Goal: Task Accomplishment & Management: Manage account settings

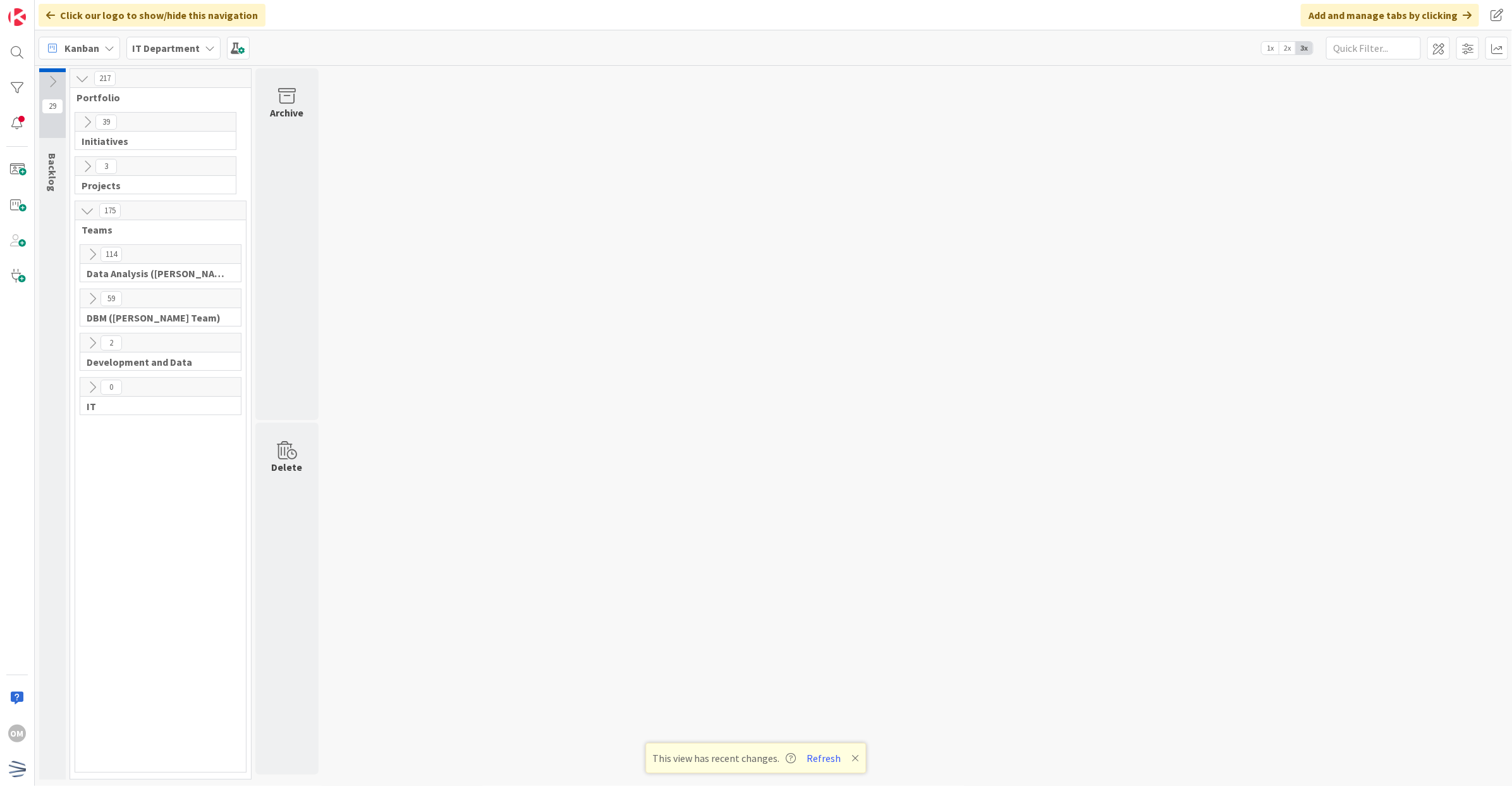
click at [88, 256] on icon at bounding box center [93, 254] width 14 height 14
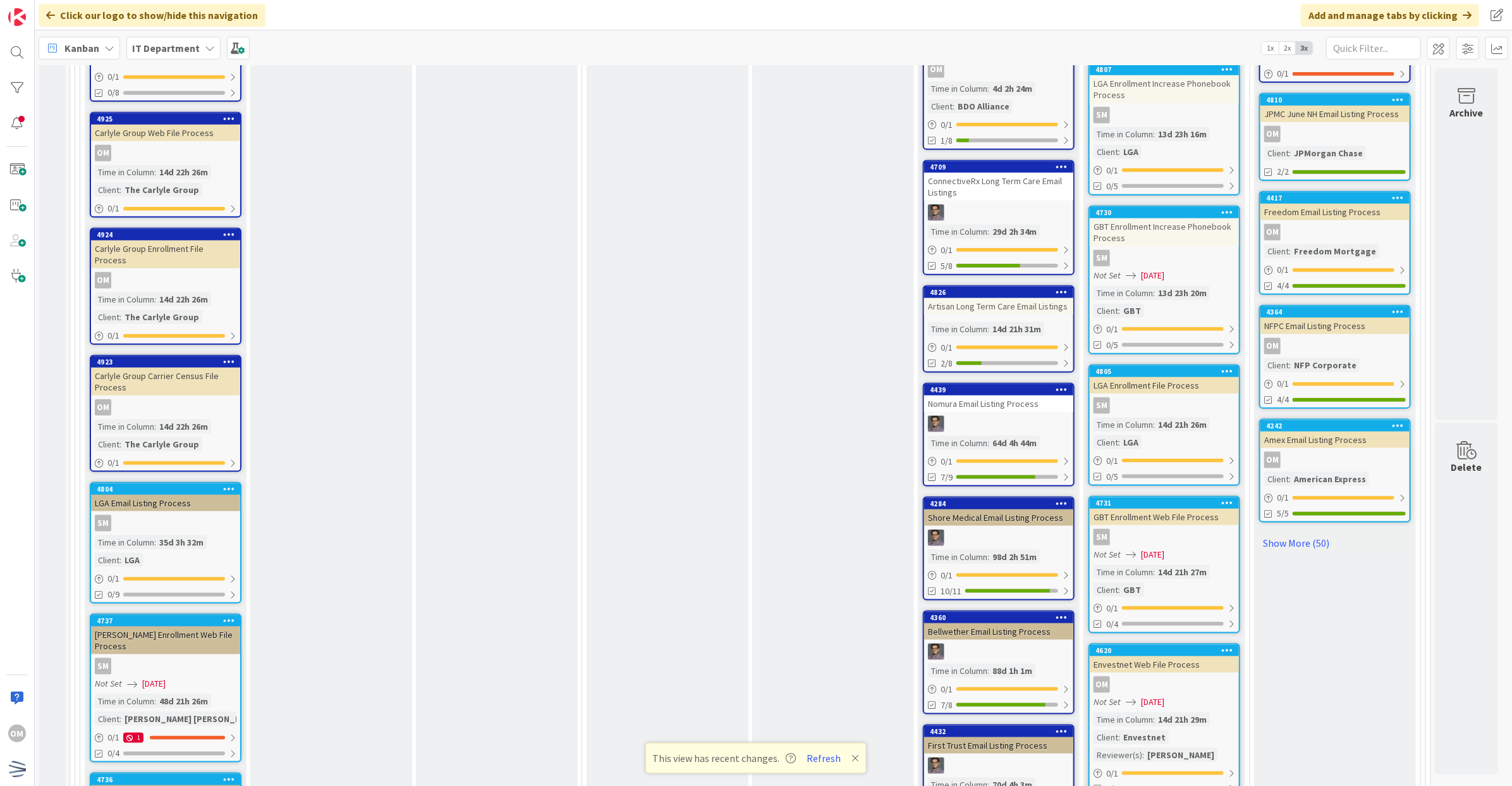
scroll to position [790, 0]
click at [819, 761] on button "Refresh" at bounding box center [824, 757] width 43 height 17
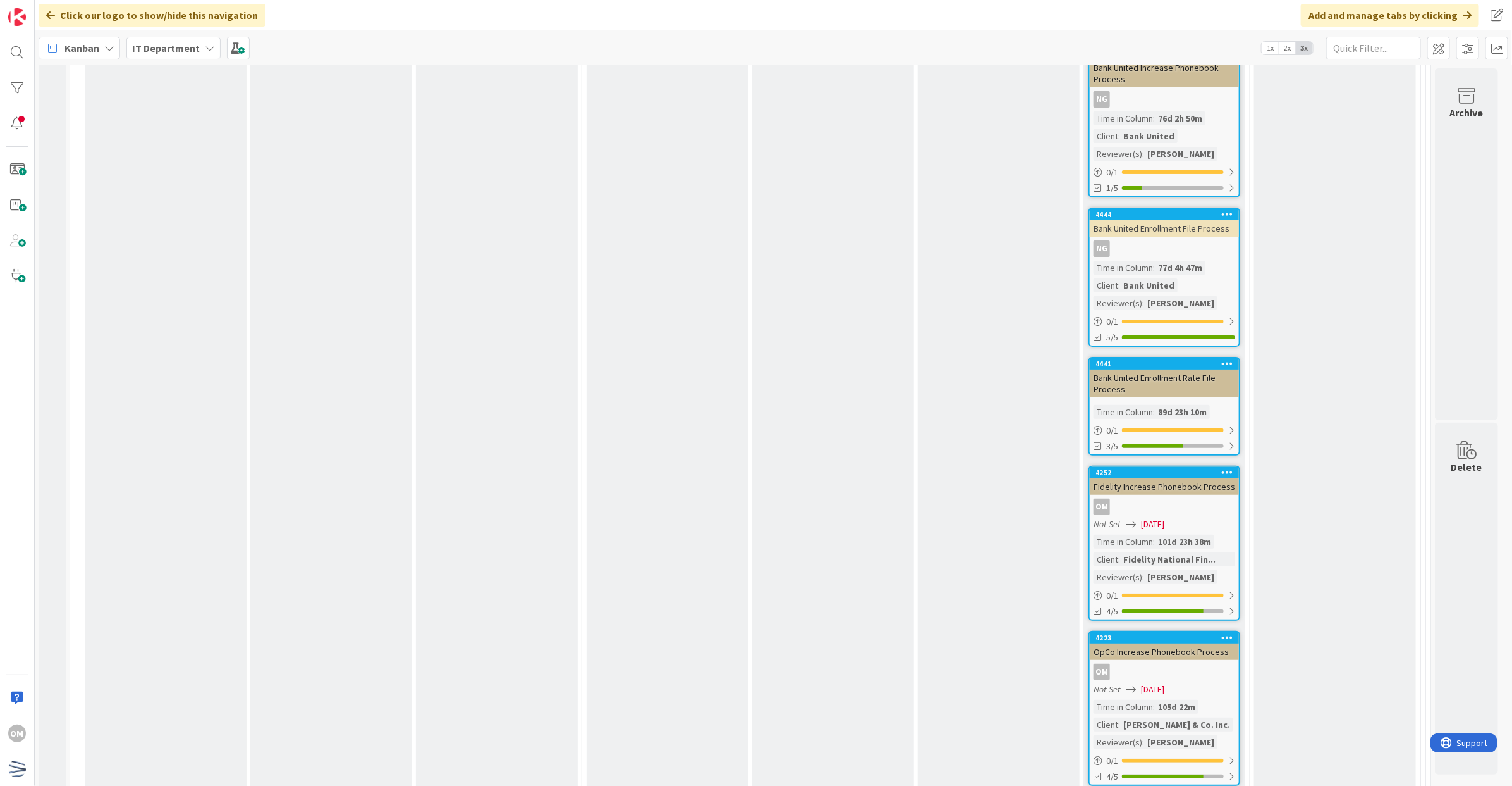
scroll to position [3268, 0]
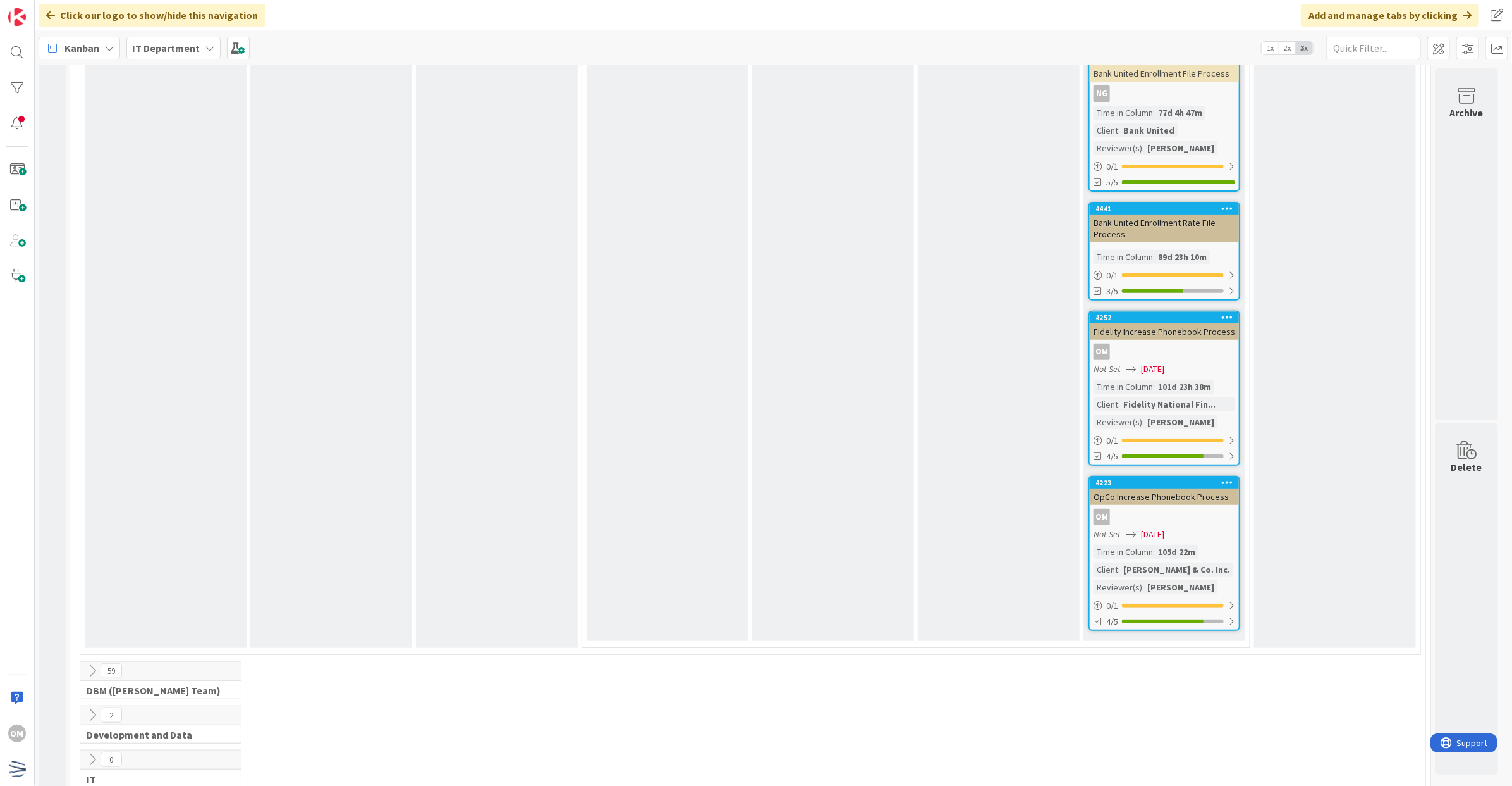
click at [1217, 527] on div "Not Set [DATE]" at bounding box center [1167, 533] width 145 height 13
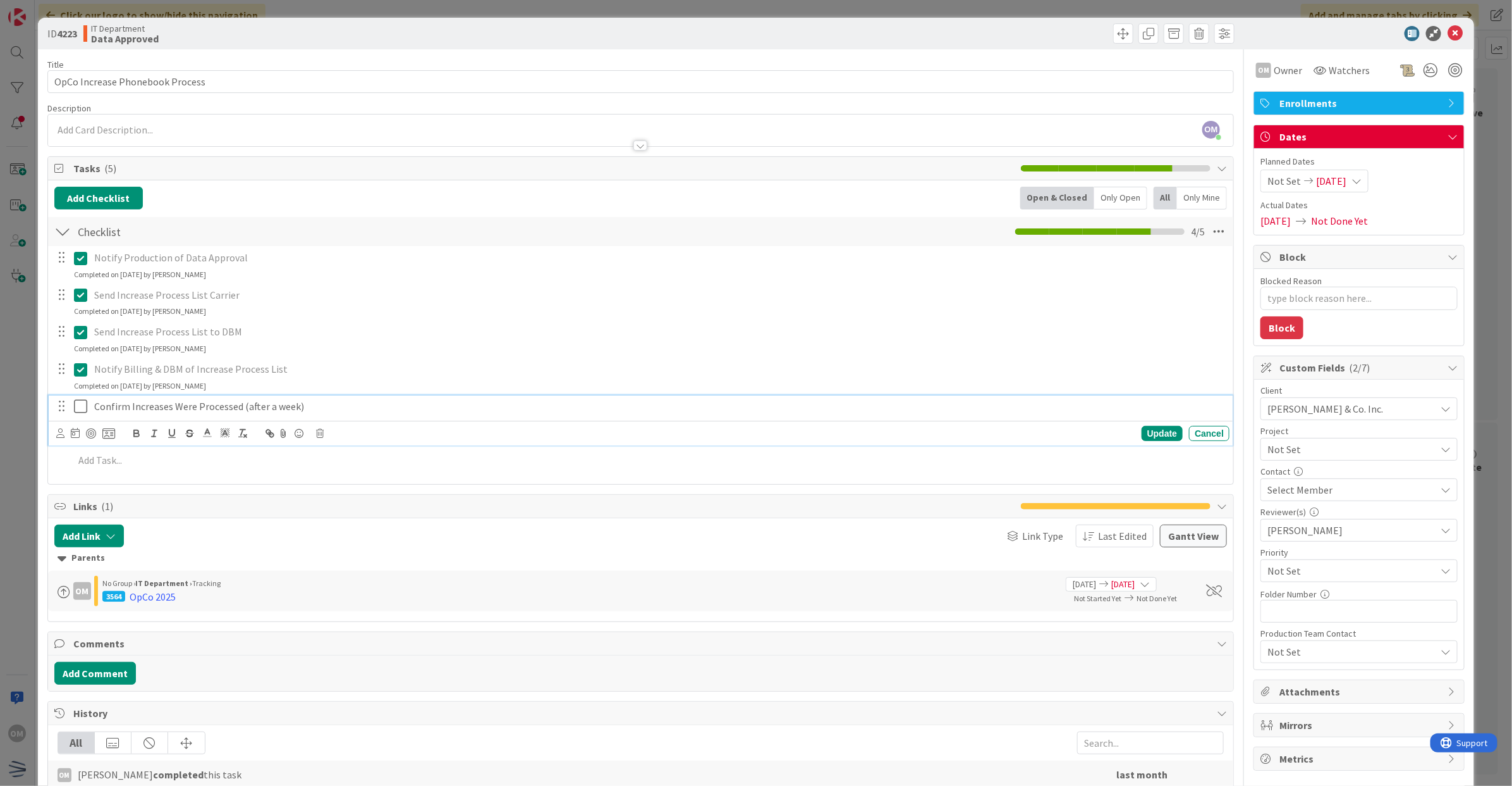
click at [79, 413] on icon at bounding box center [84, 406] width 19 height 15
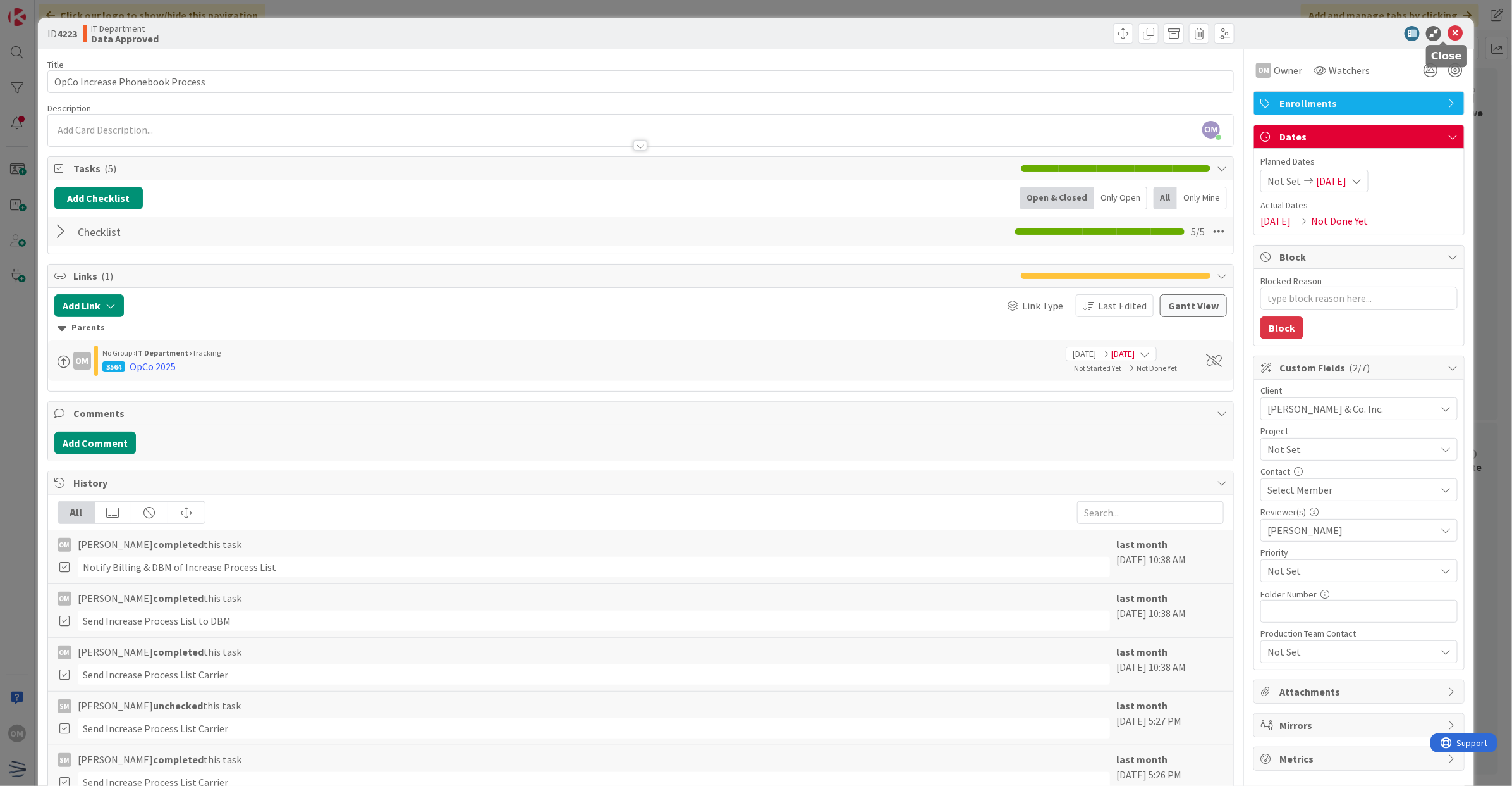
click at [1448, 27] on icon at bounding box center [1455, 33] width 15 height 15
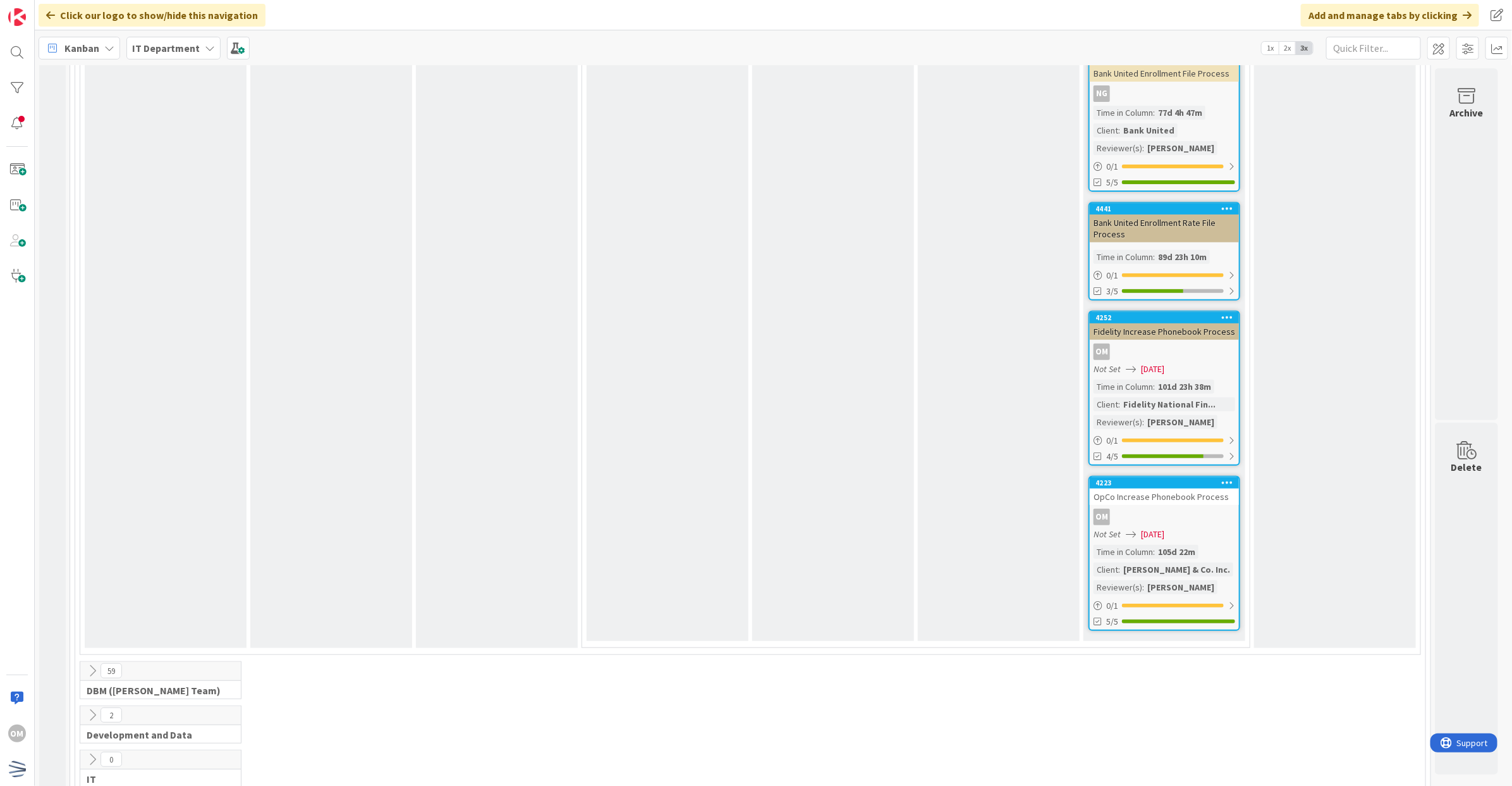
click at [1213, 491] on link "4223 OpCo Increase Phonebook Process OM Not Set 06/05/2025 Time in Column : 105…" at bounding box center [1165, 553] width 152 height 155
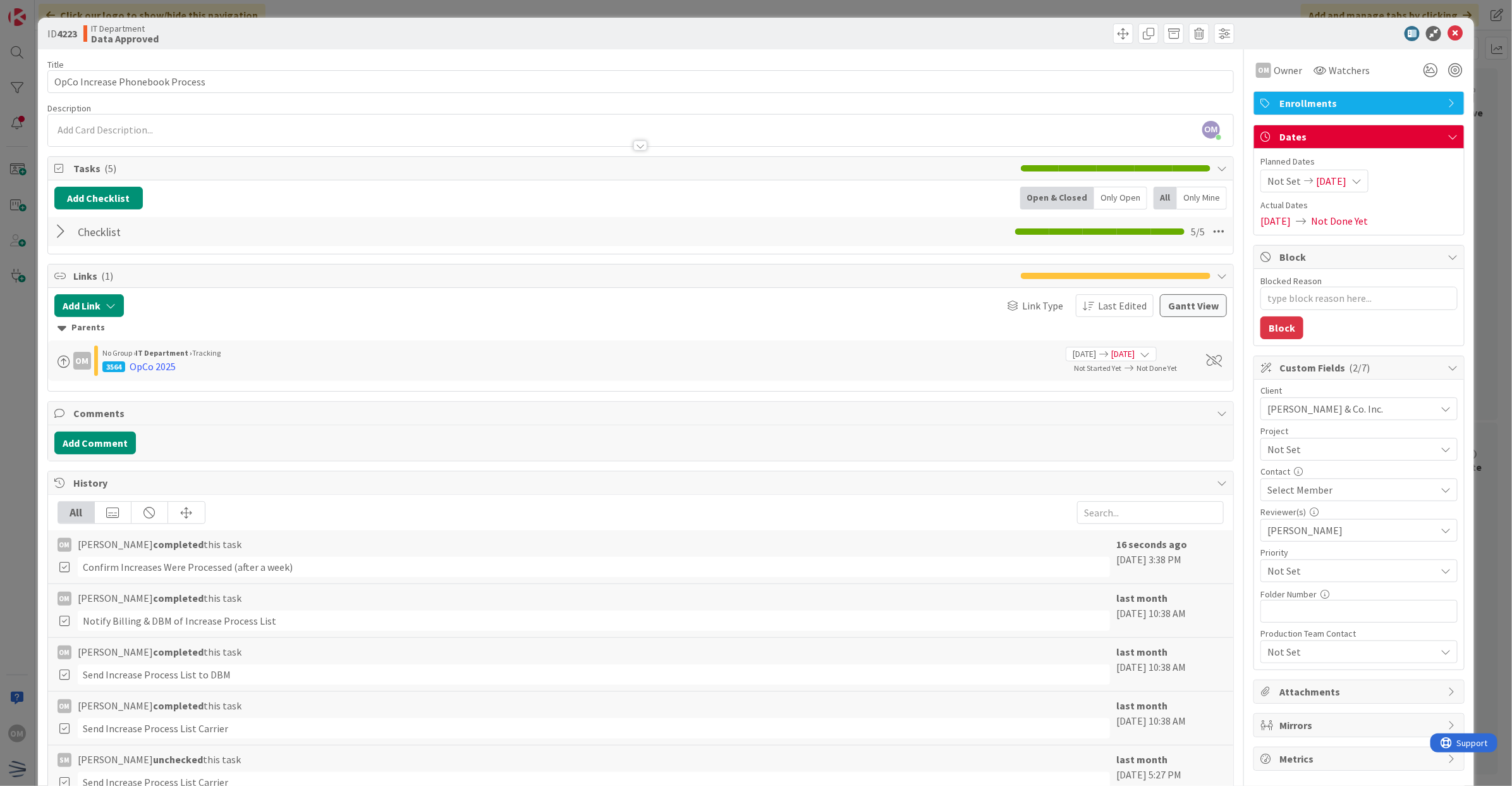
click at [59, 232] on div at bounding box center [62, 232] width 17 height 23
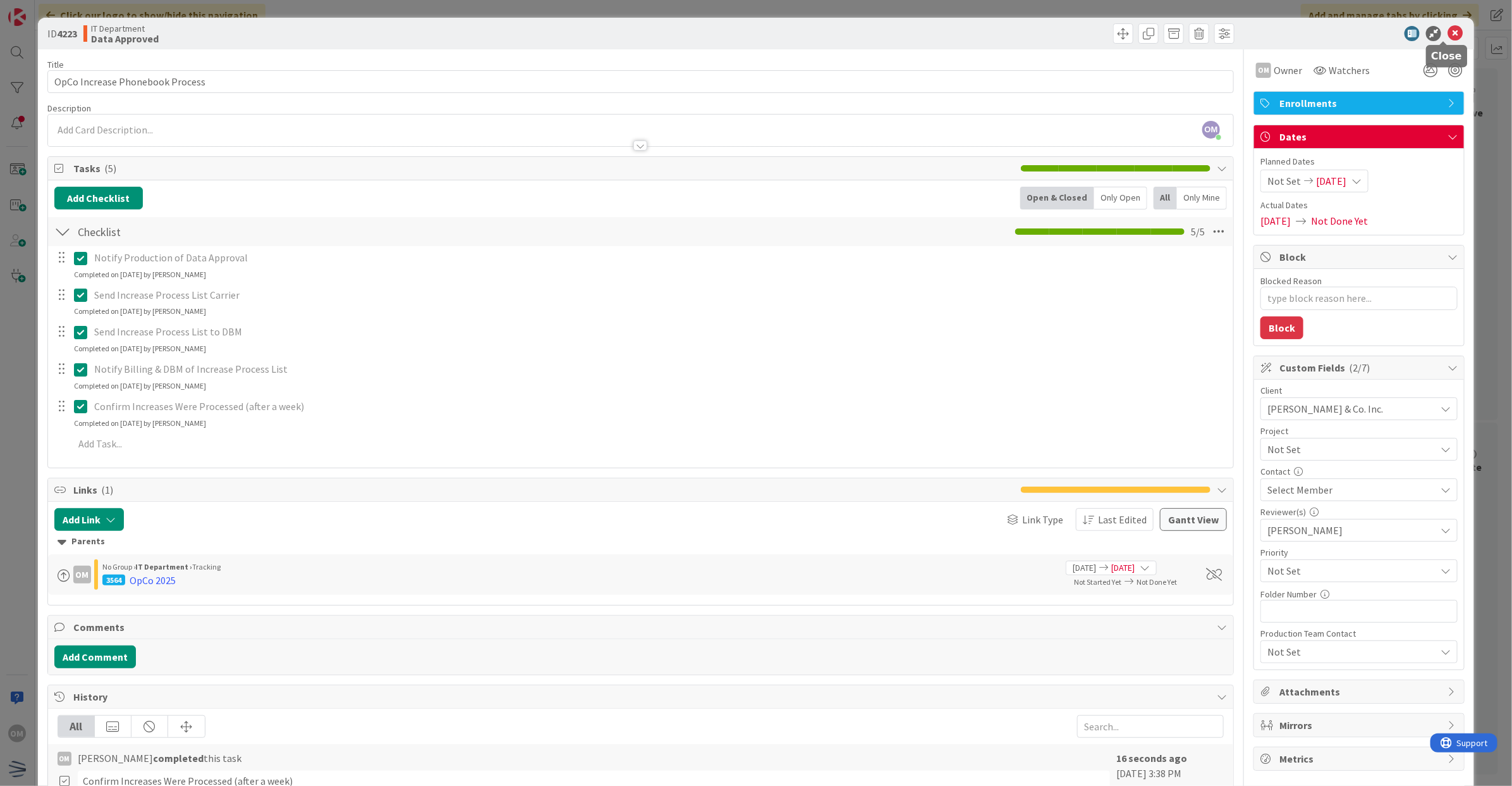
click at [1448, 29] on icon at bounding box center [1455, 33] width 15 height 15
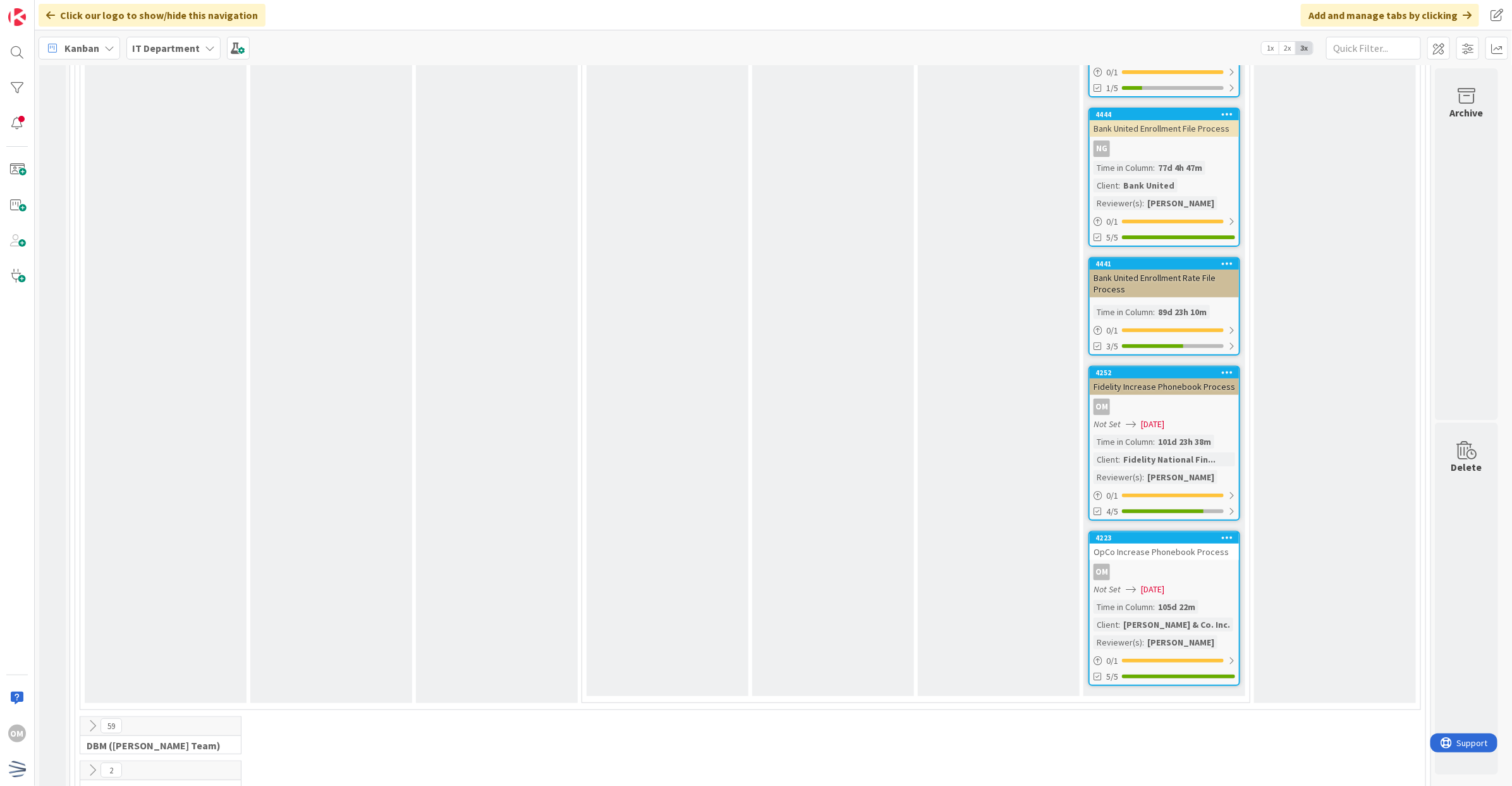
scroll to position [3268, 0]
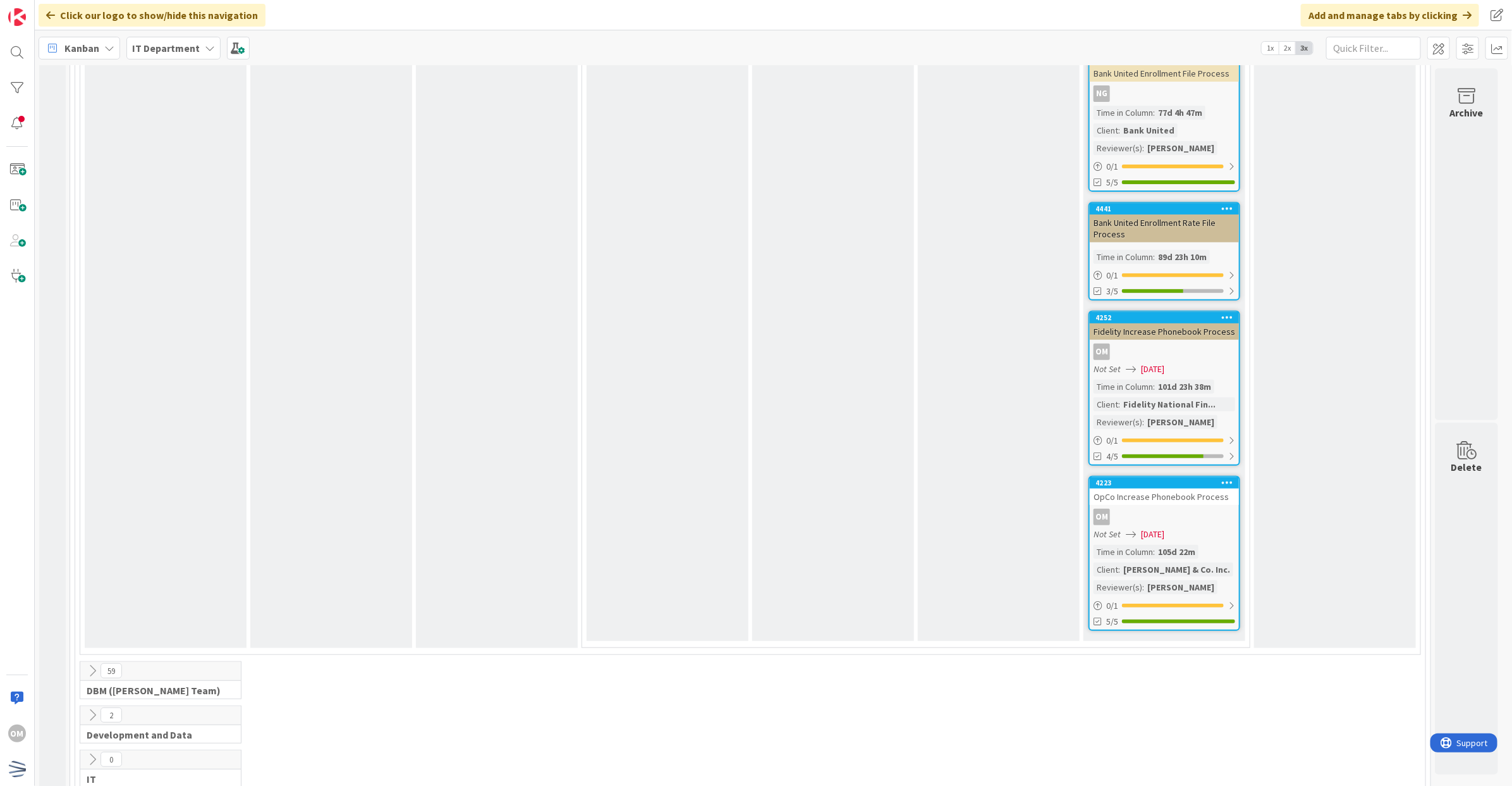
click at [1222, 363] on div "Not Set 05/29/2025" at bounding box center [1167, 369] width 145 height 13
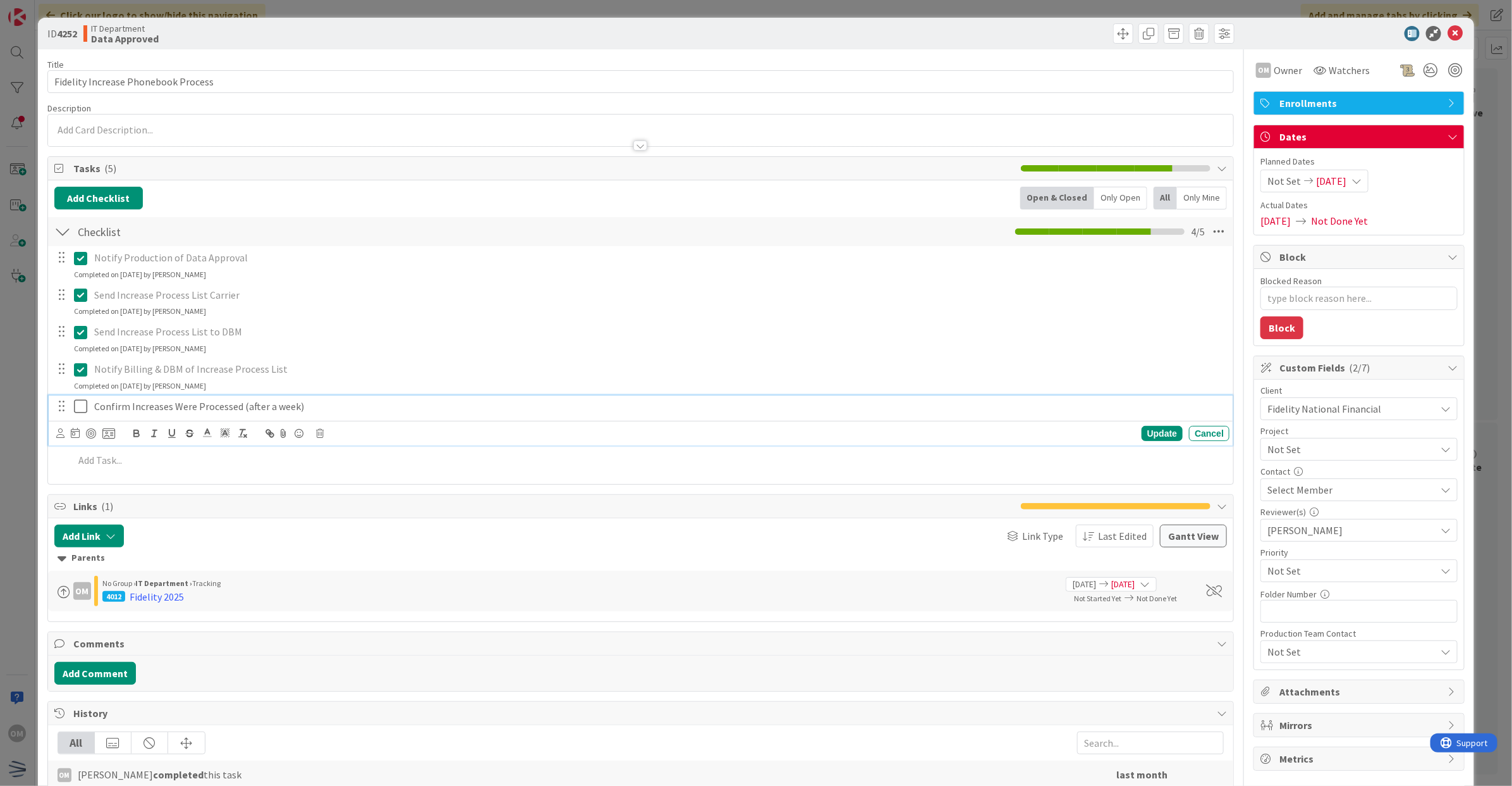
click at [82, 402] on icon at bounding box center [84, 406] width 19 height 15
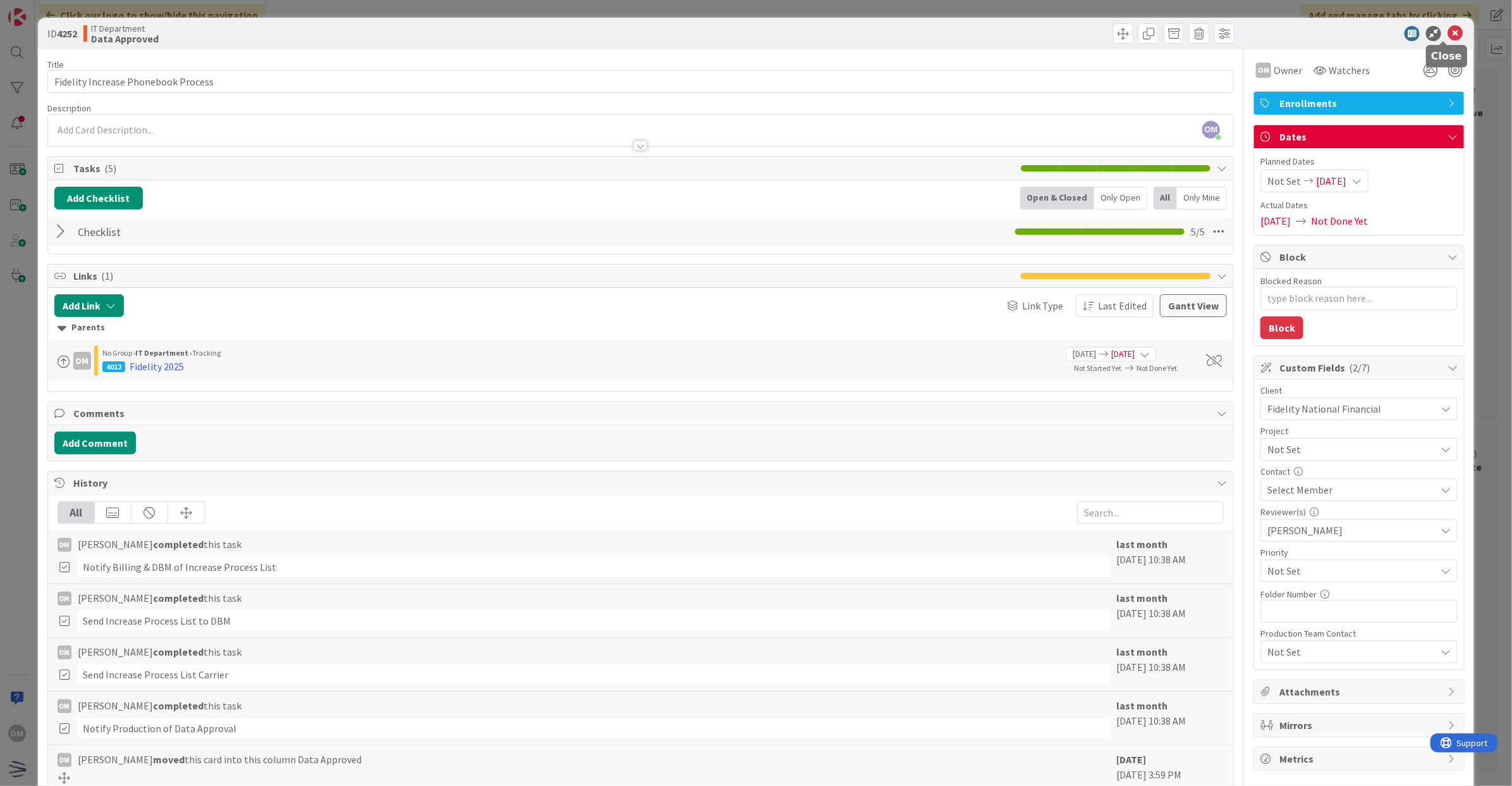
click at [1448, 33] on icon at bounding box center [1455, 33] width 15 height 15
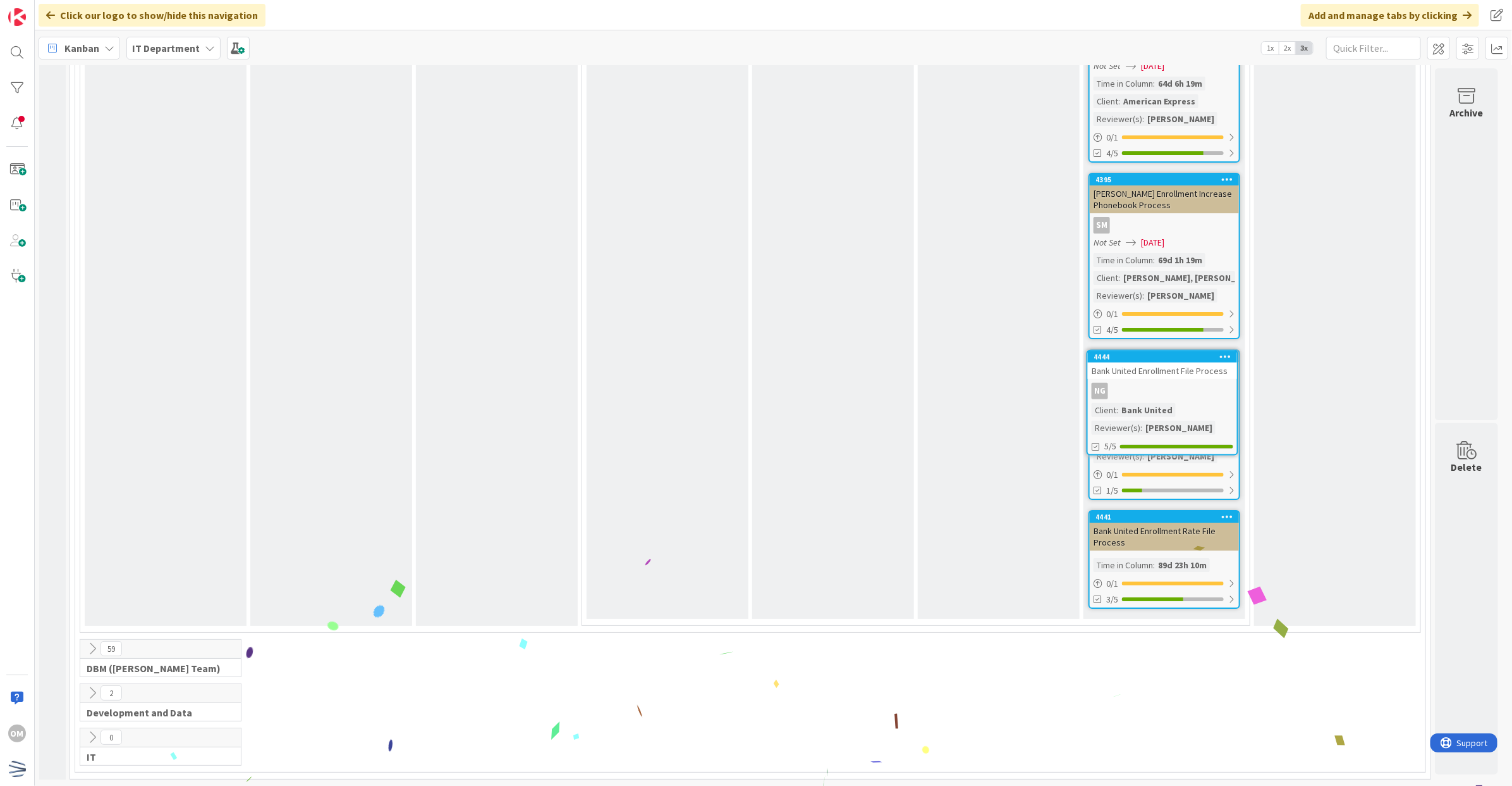
scroll to position [2792, 2]
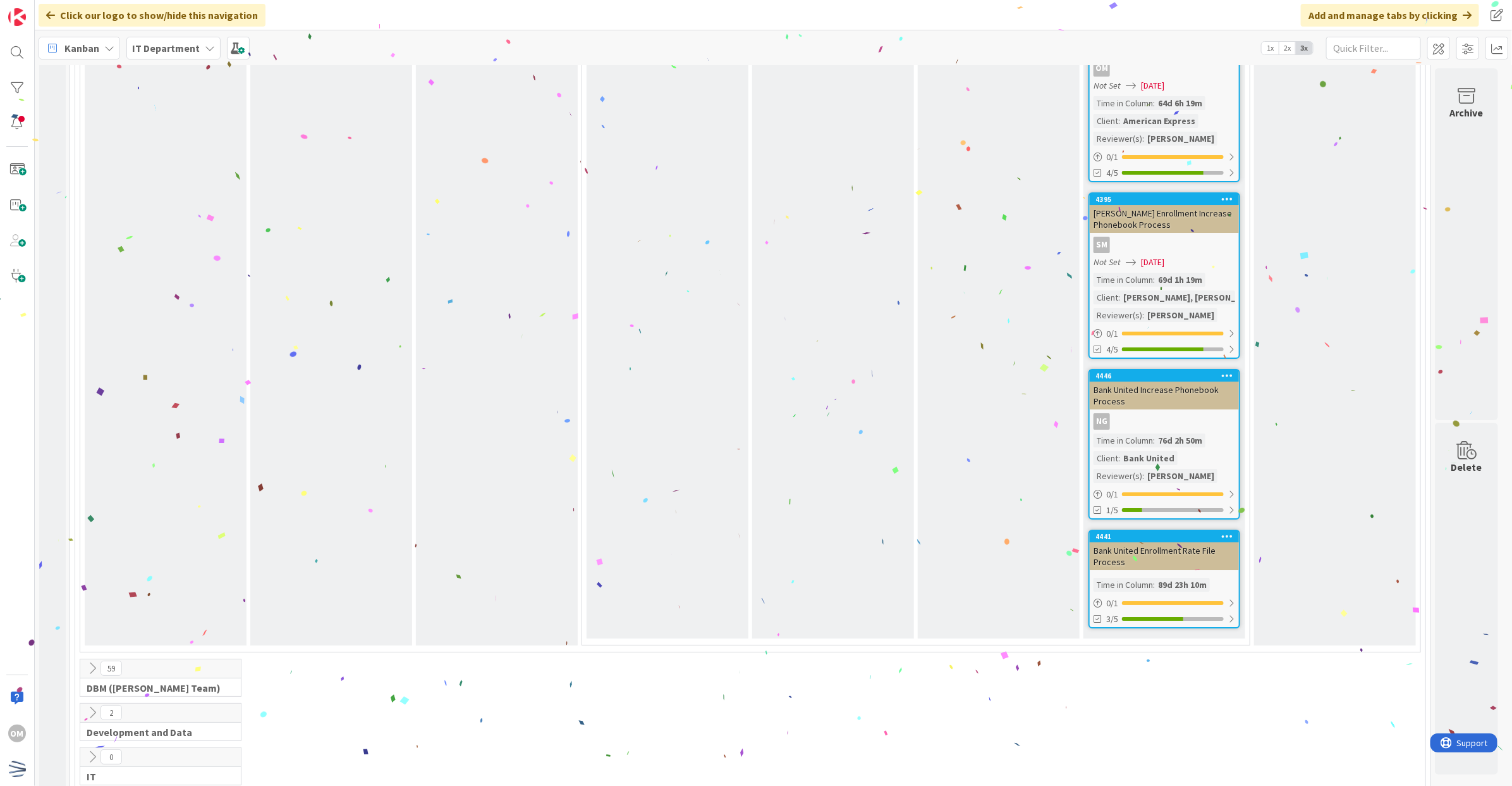
click at [1224, 578] on div "Time in Column : 89d 23h 10m" at bounding box center [1165, 585] width 142 height 14
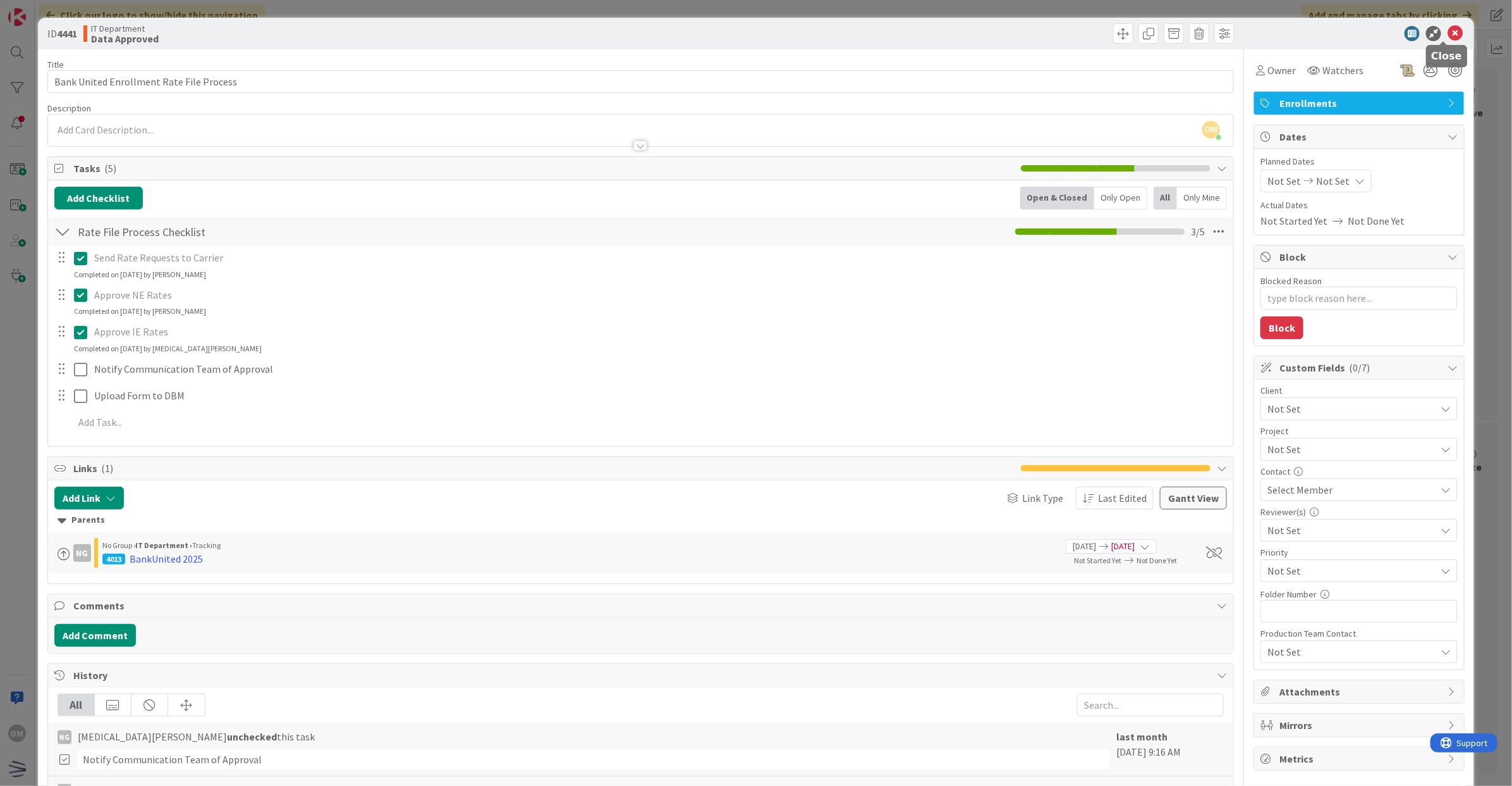
click at [1448, 31] on icon at bounding box center [1455, 33] width 15 height 15
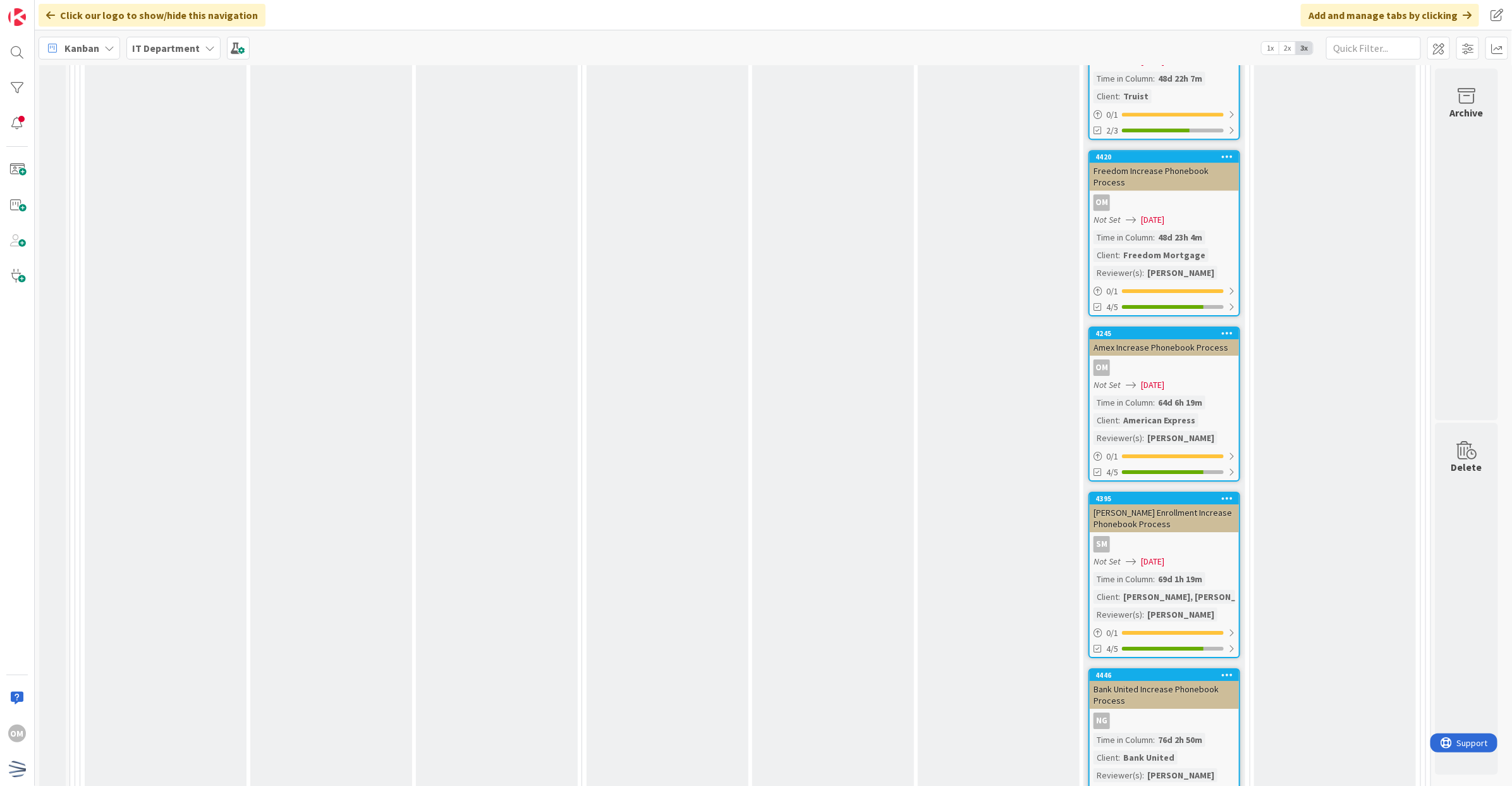
scroll to position [2475, 2]
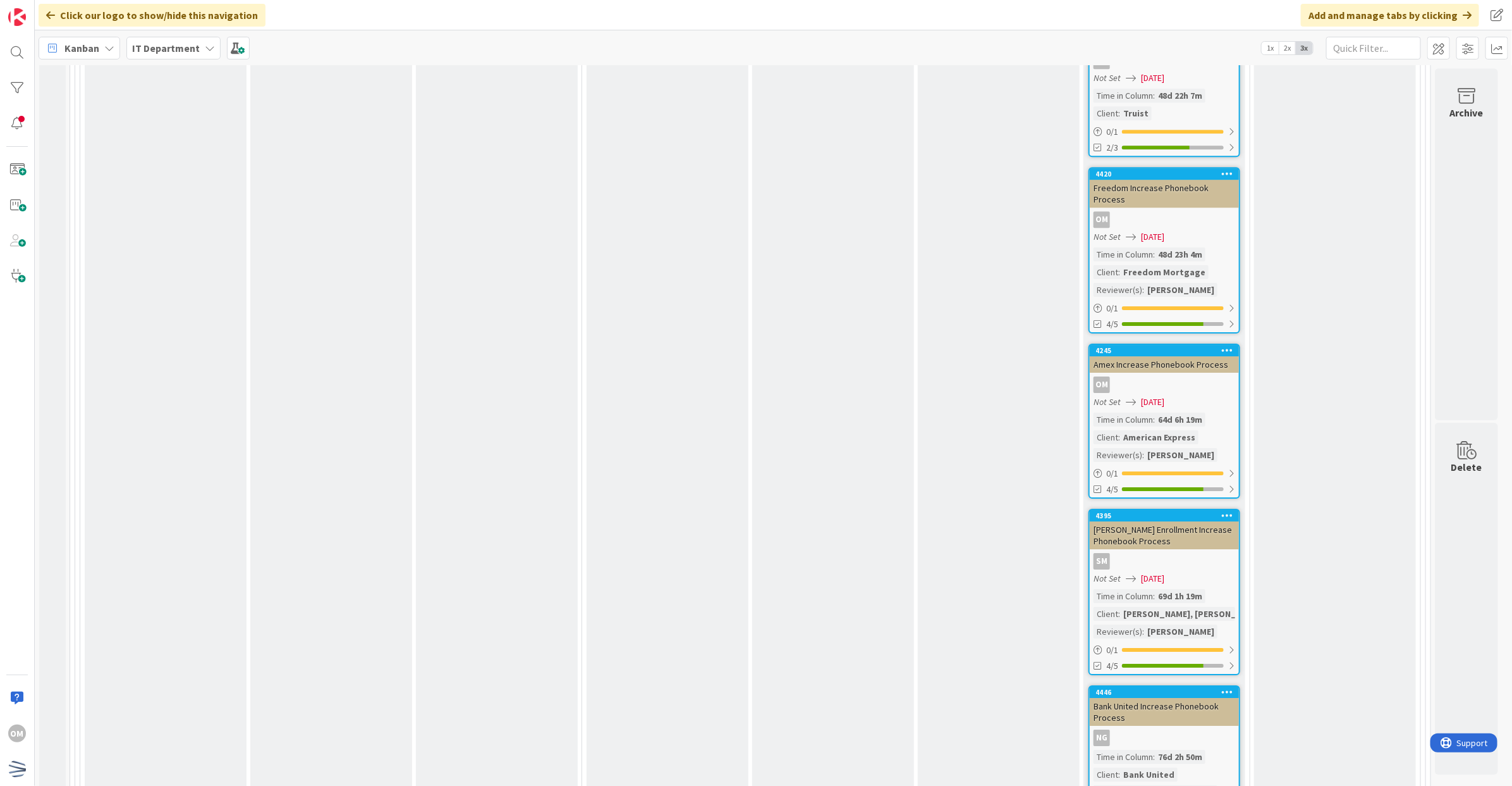
click at [1210, 376] on div "OM" at bounding box center [1164, 384] width 149 height 17
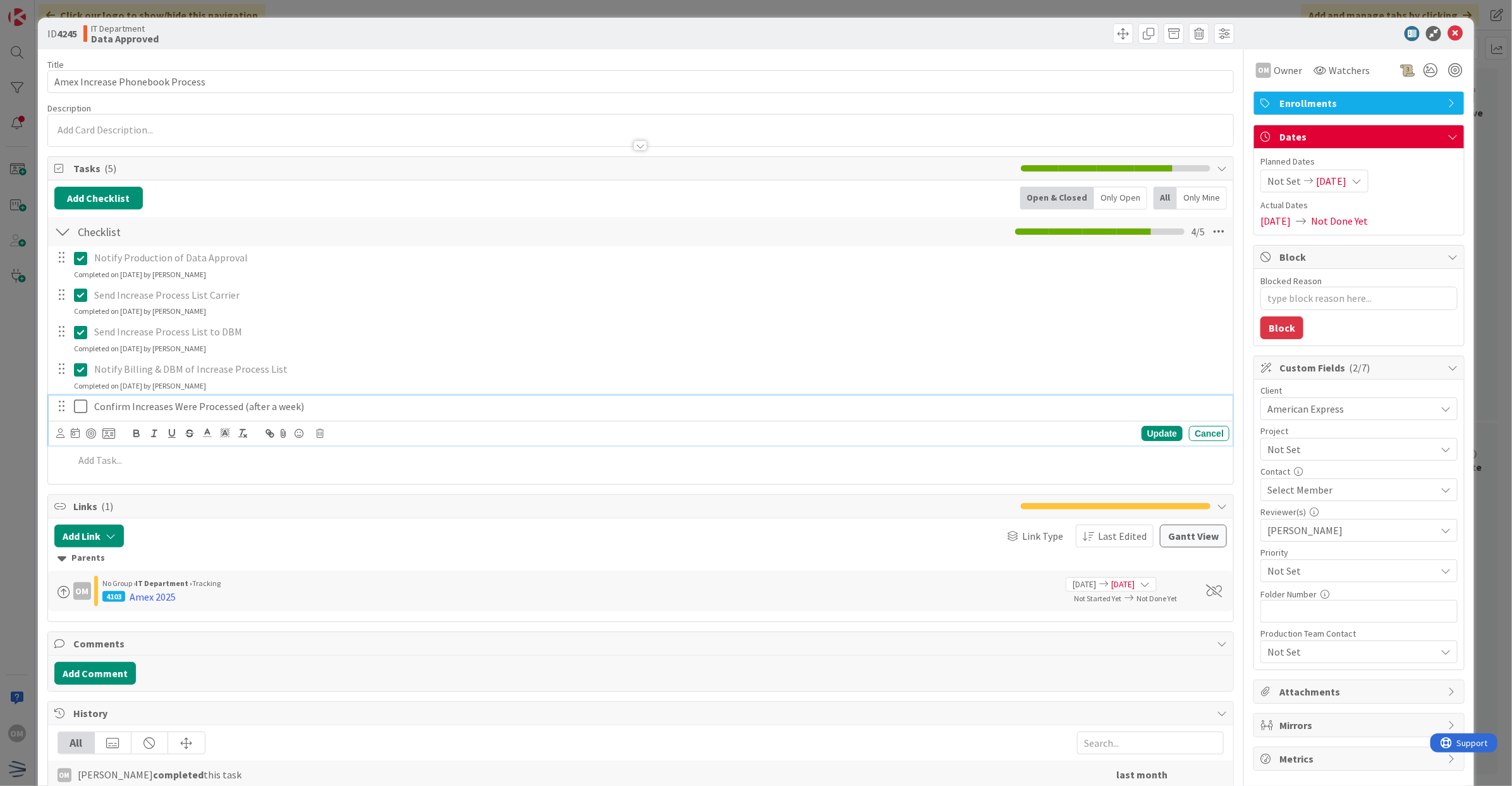
click at [83, 408] on icon at bounding box center [84, 406] width 19 height 15
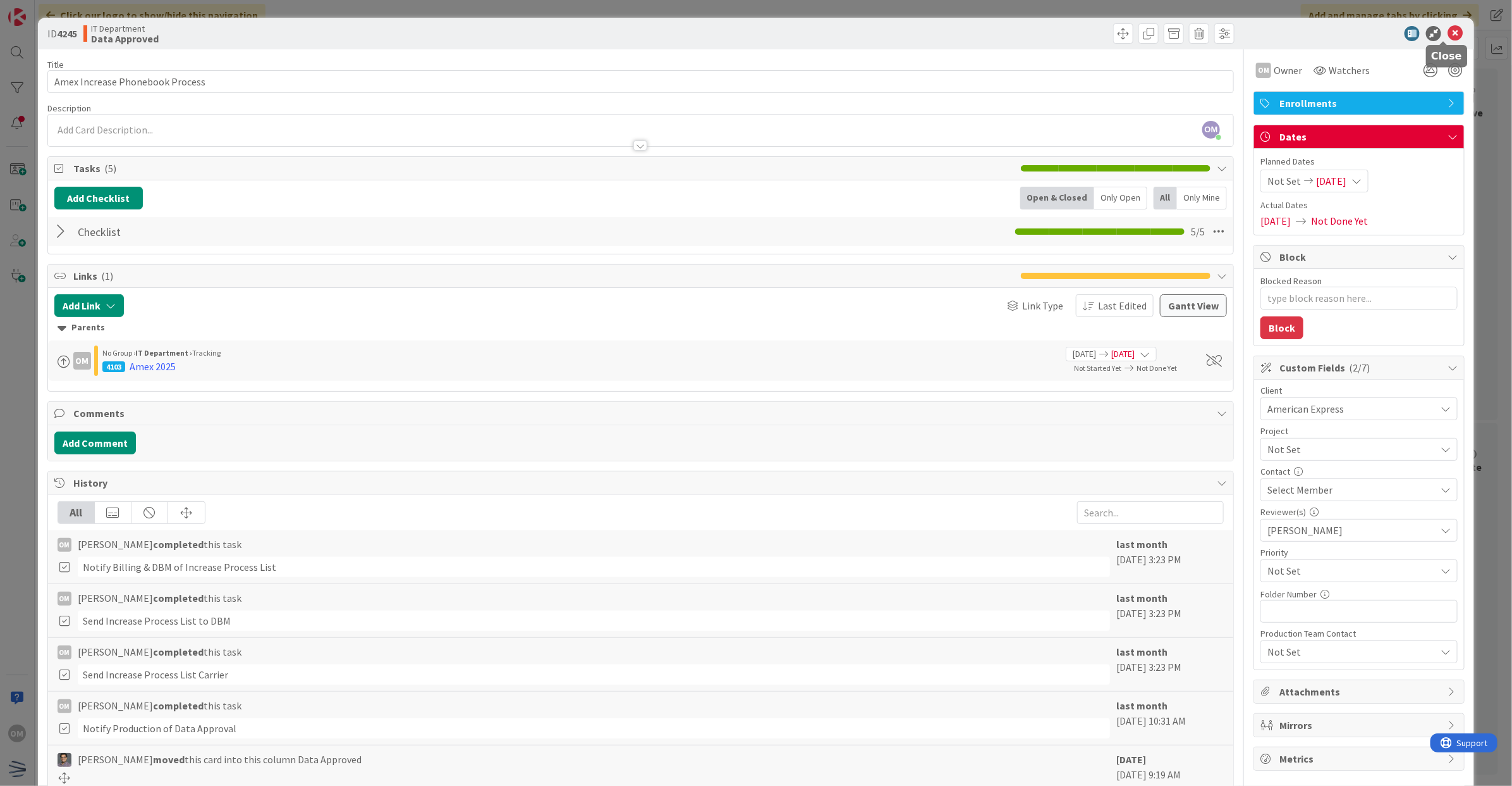
click at [1448, 35] on icon at bounding box center [1455, 33] width 15 height 15
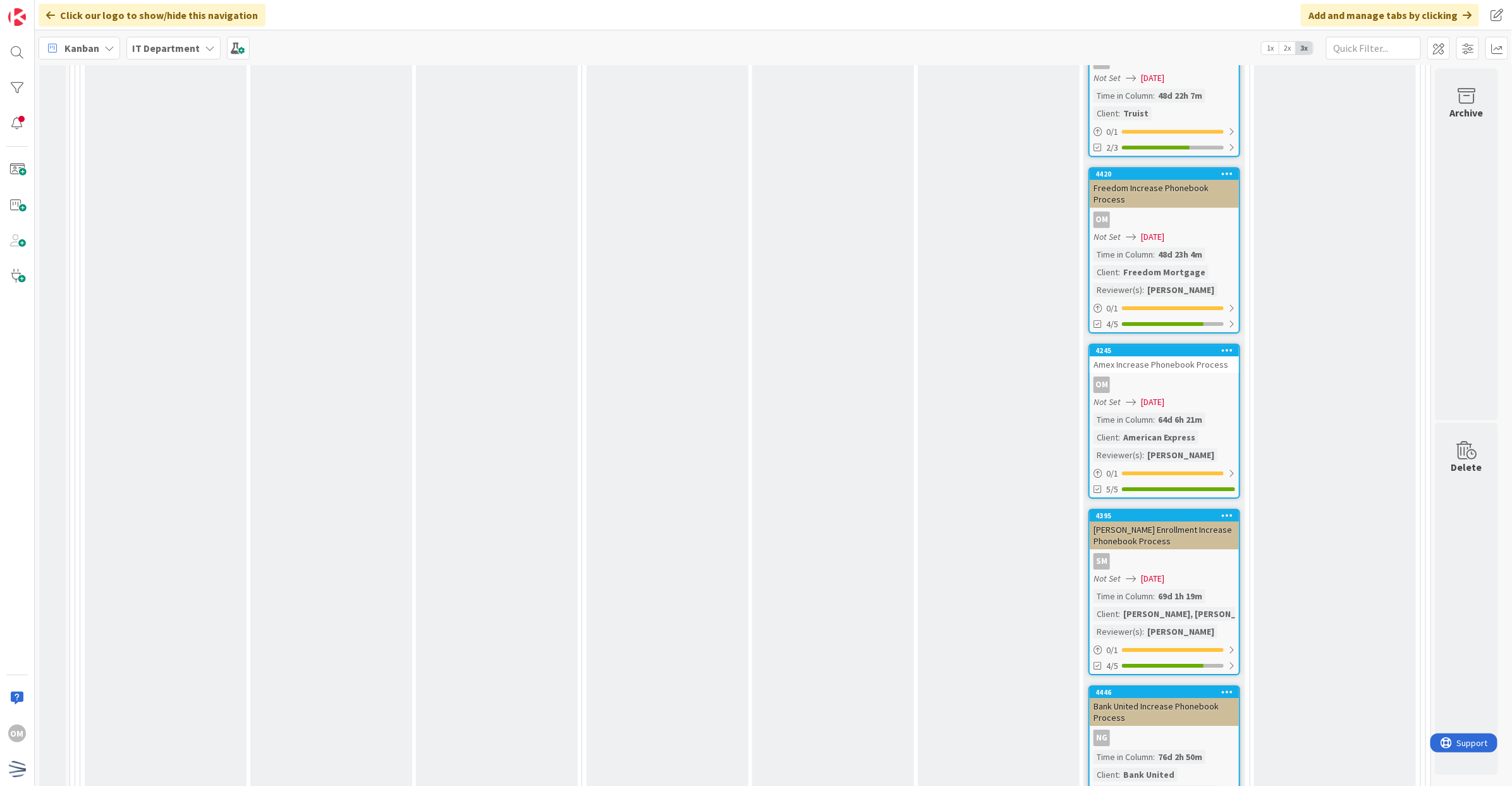
click at [1202, 230] on div "Not Set 06/17/2025" at bounding box center [1167, 236] width 145 height 13
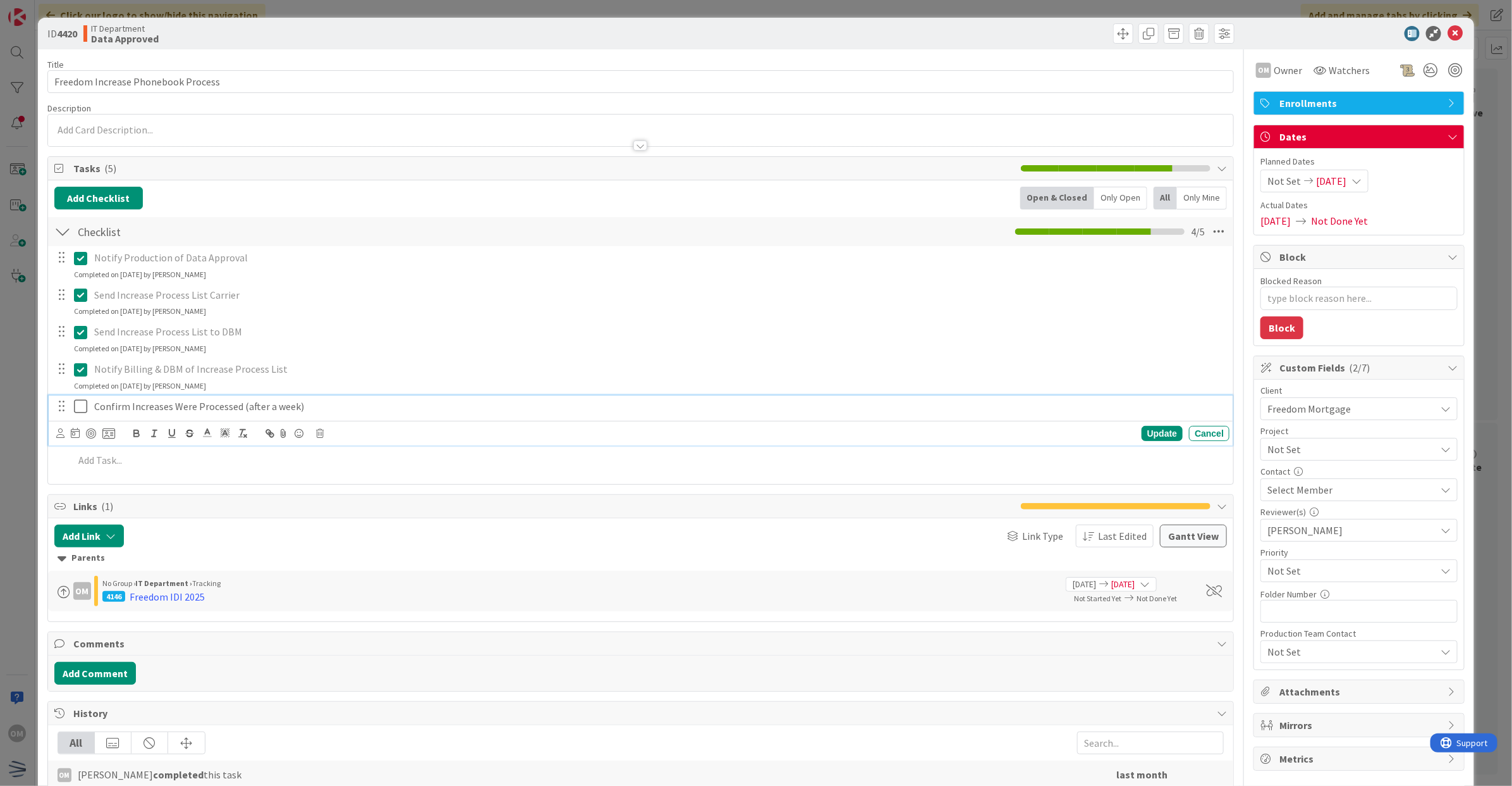
click at [81, 408] on icon at bounding box center [84, 406] width 19 height 15
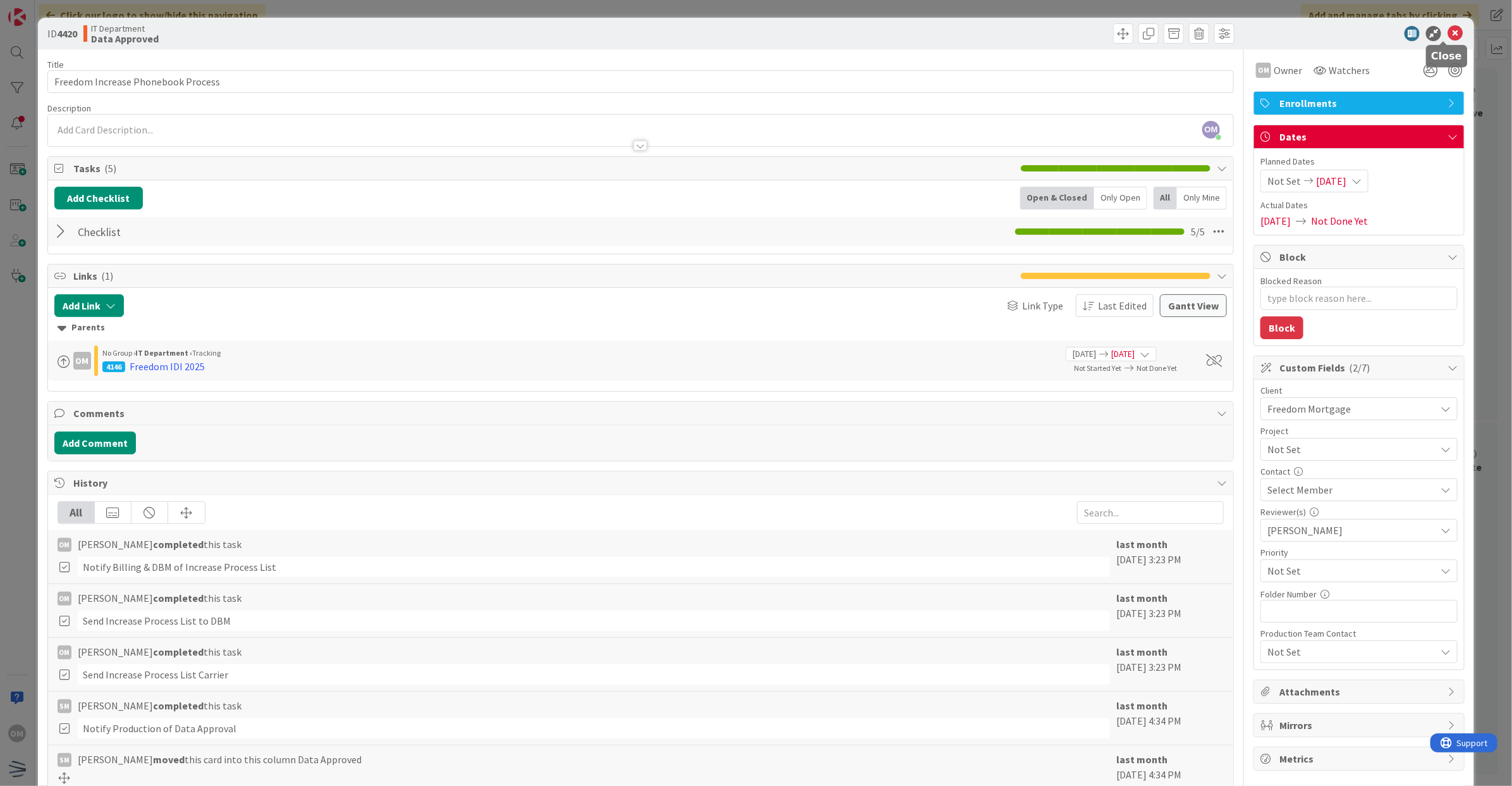
click at [1450, 32] on icon at bounding box center [1455, 33] width 15 height 15
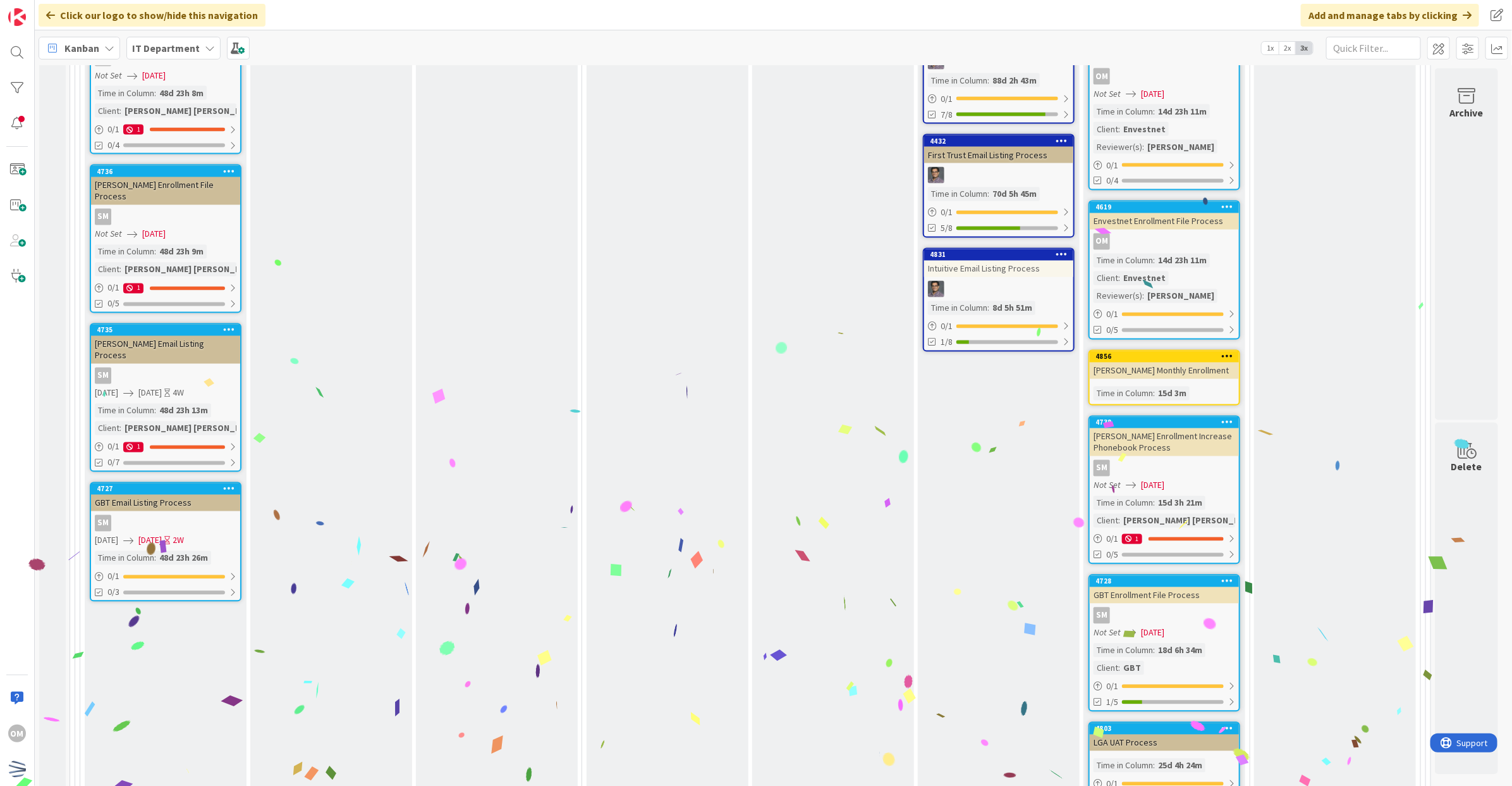
scroll to position [1330, 2]
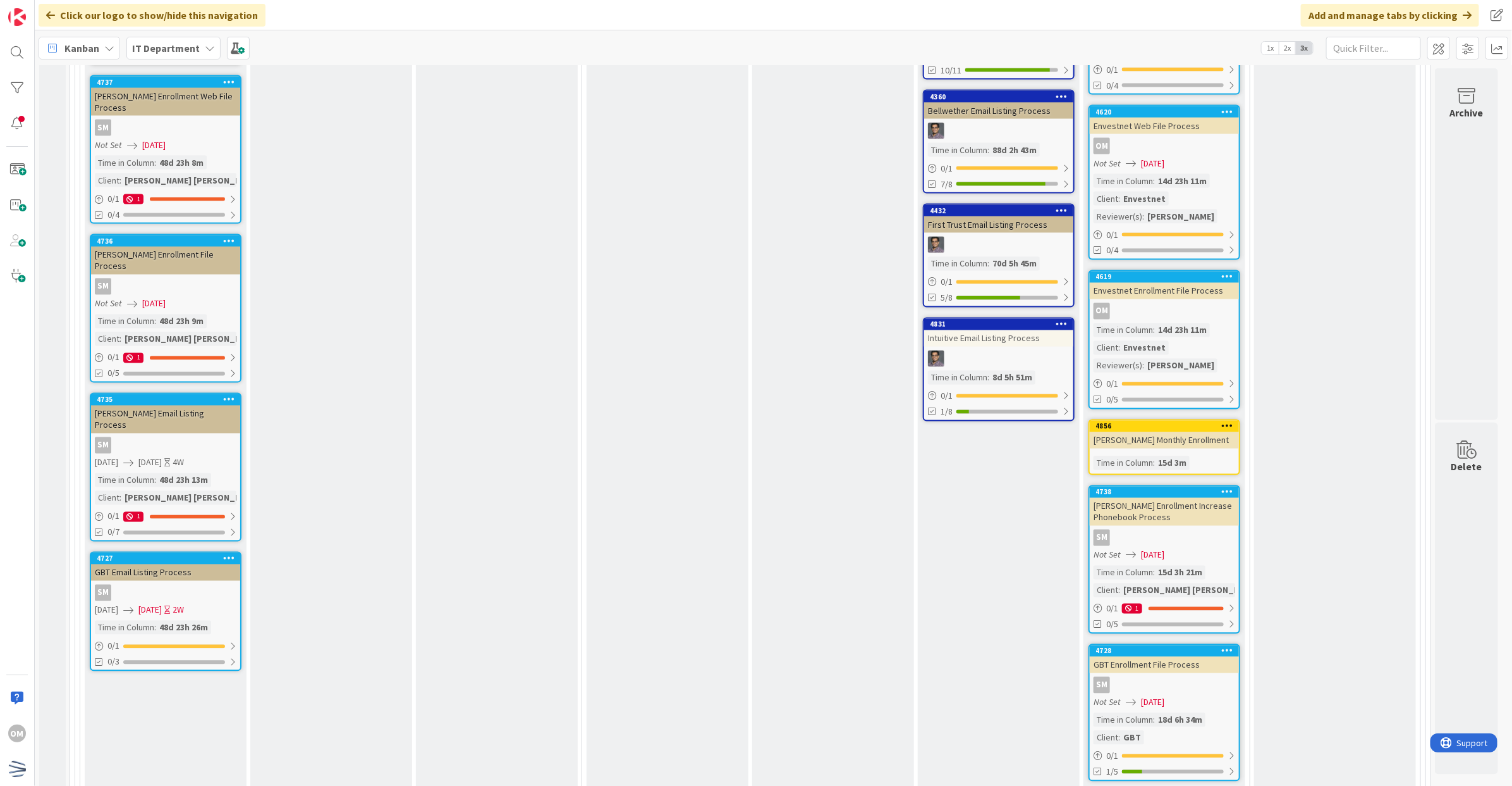
click at [1209, 346] on div "Time in Column : 14d 23h 11m Client : Envestnet Reviewer(s) : Carin Solis" at bounding box center [1165, 348] width 142 height 49
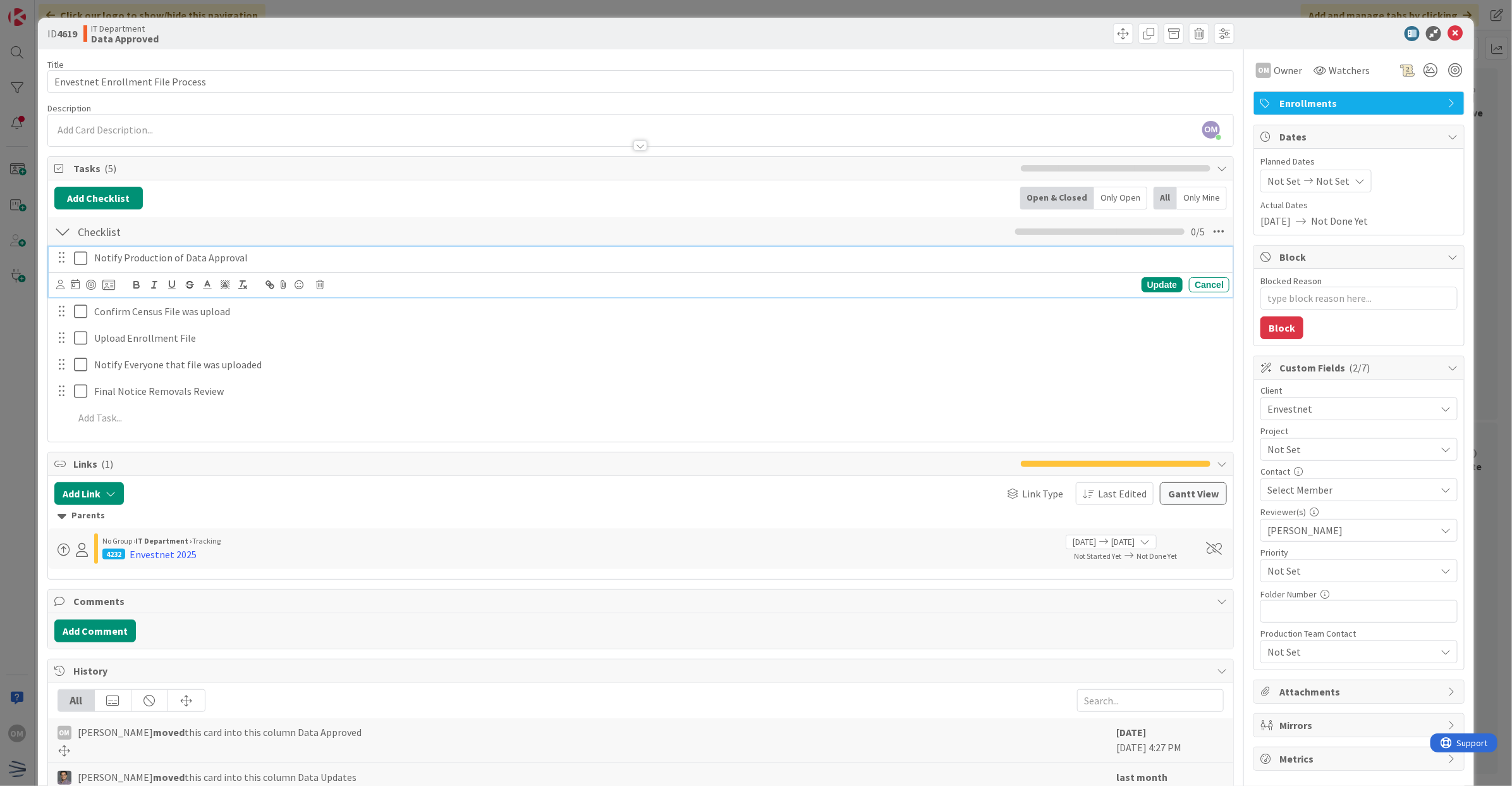
click at [74, 261] on icon at bounding box center [84, 257] width 19 height 15
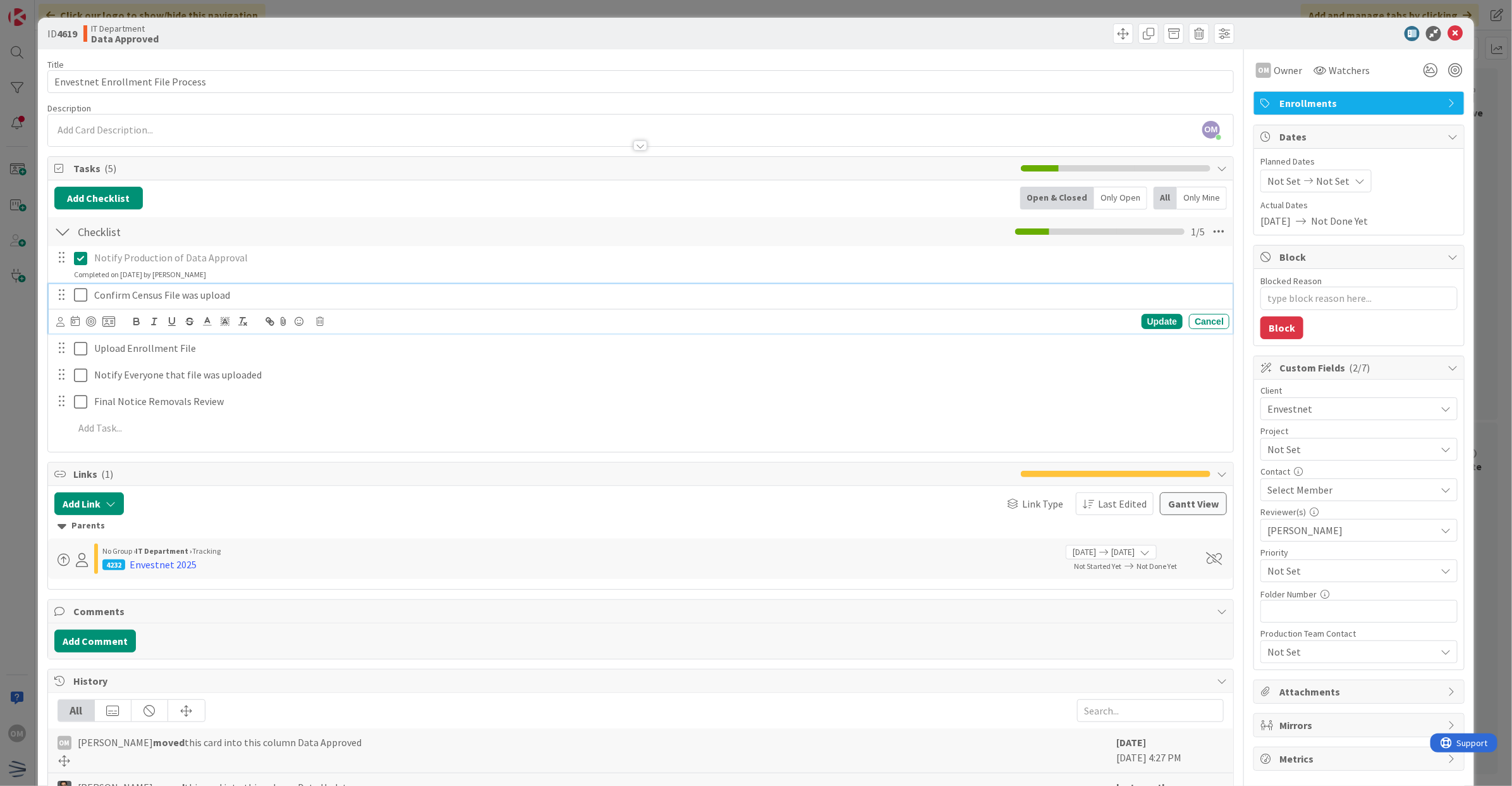
click at [74, 296] on icon at bounding box center [84, 294] width 19 height 15
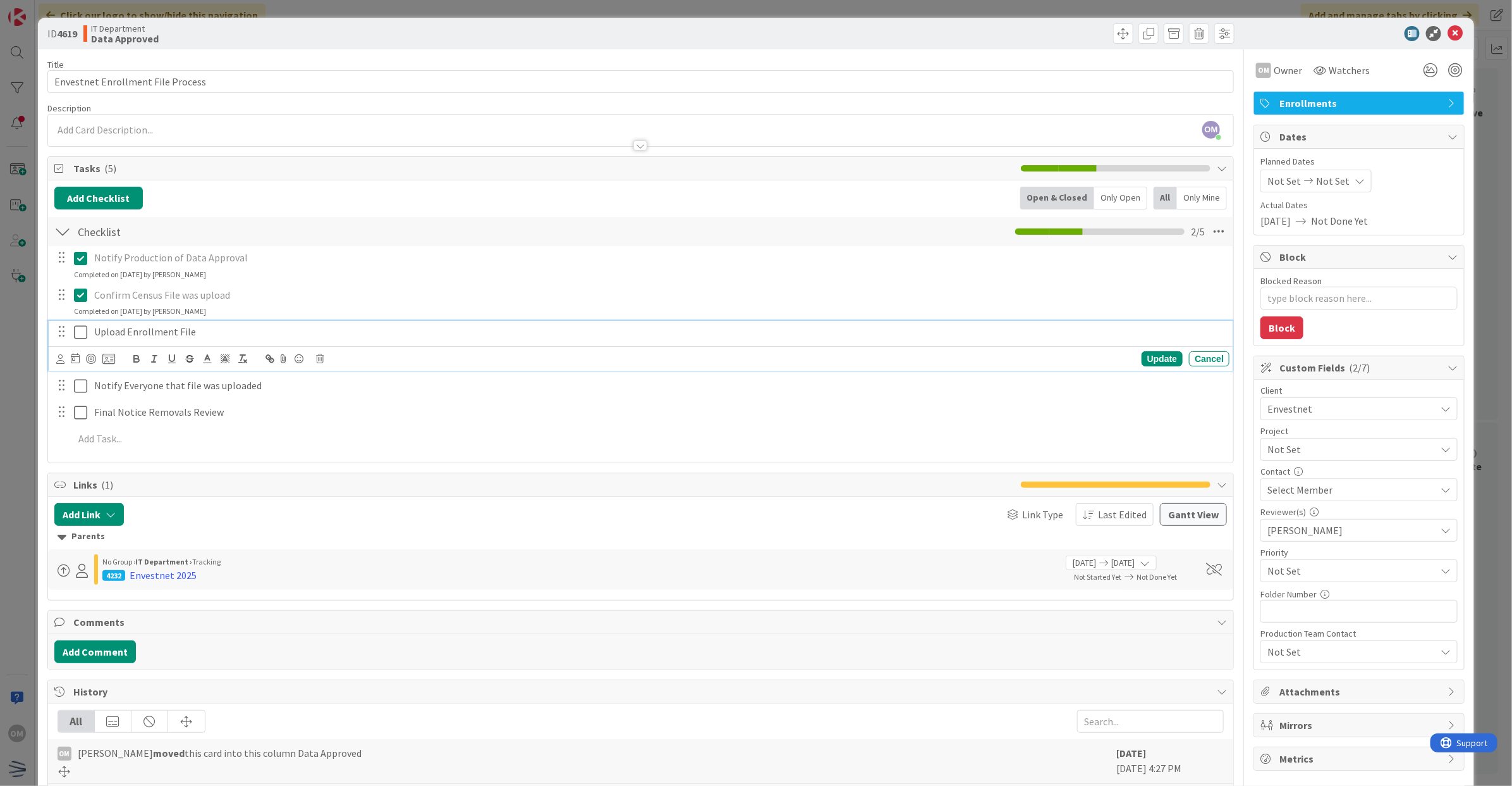
click at [77, 338] on icon at bounding box center [84, 331] width 19 height 15
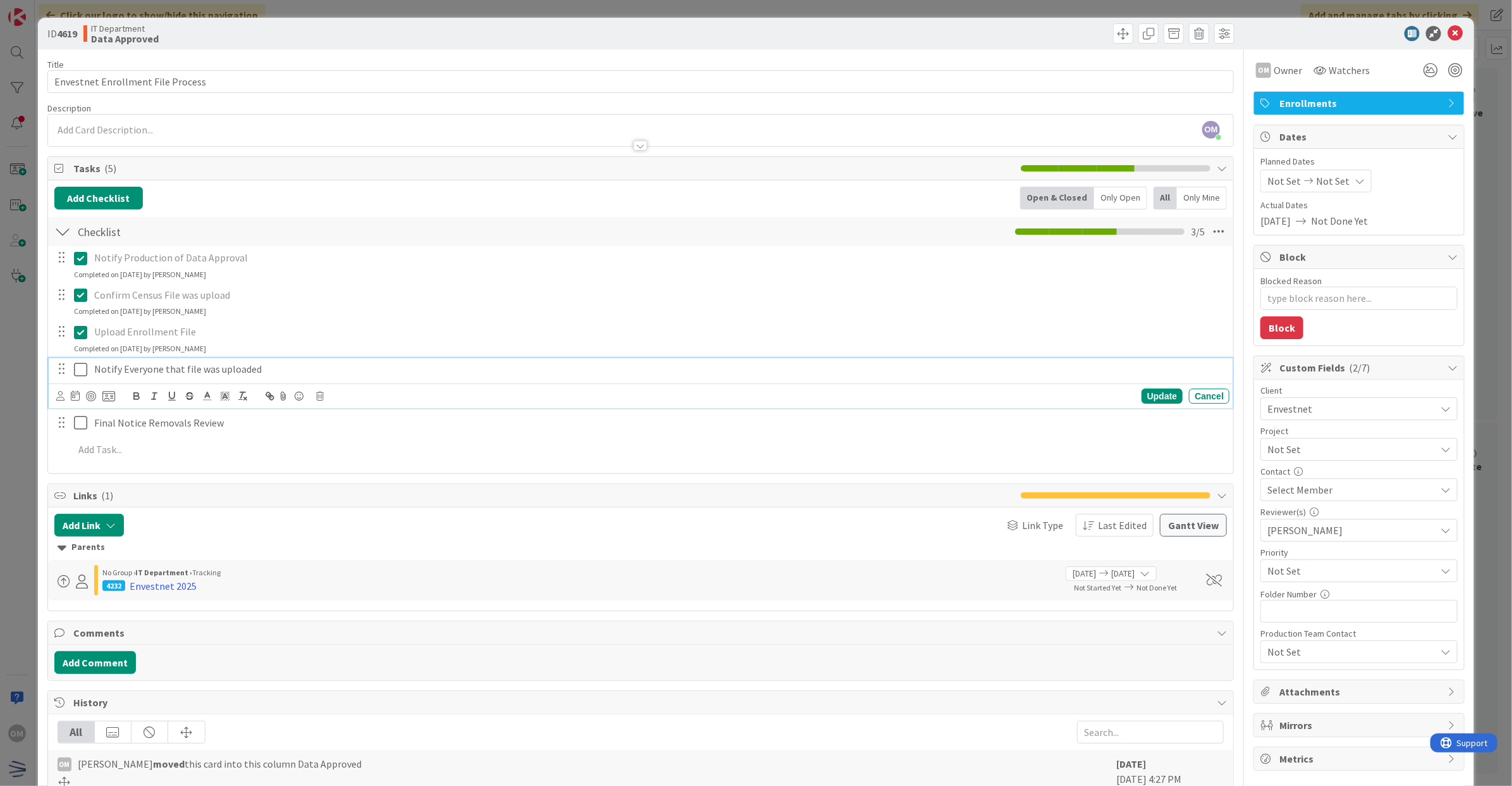
click at [77, 362] on icon at bounding box center [84, 369] width 19 height 15
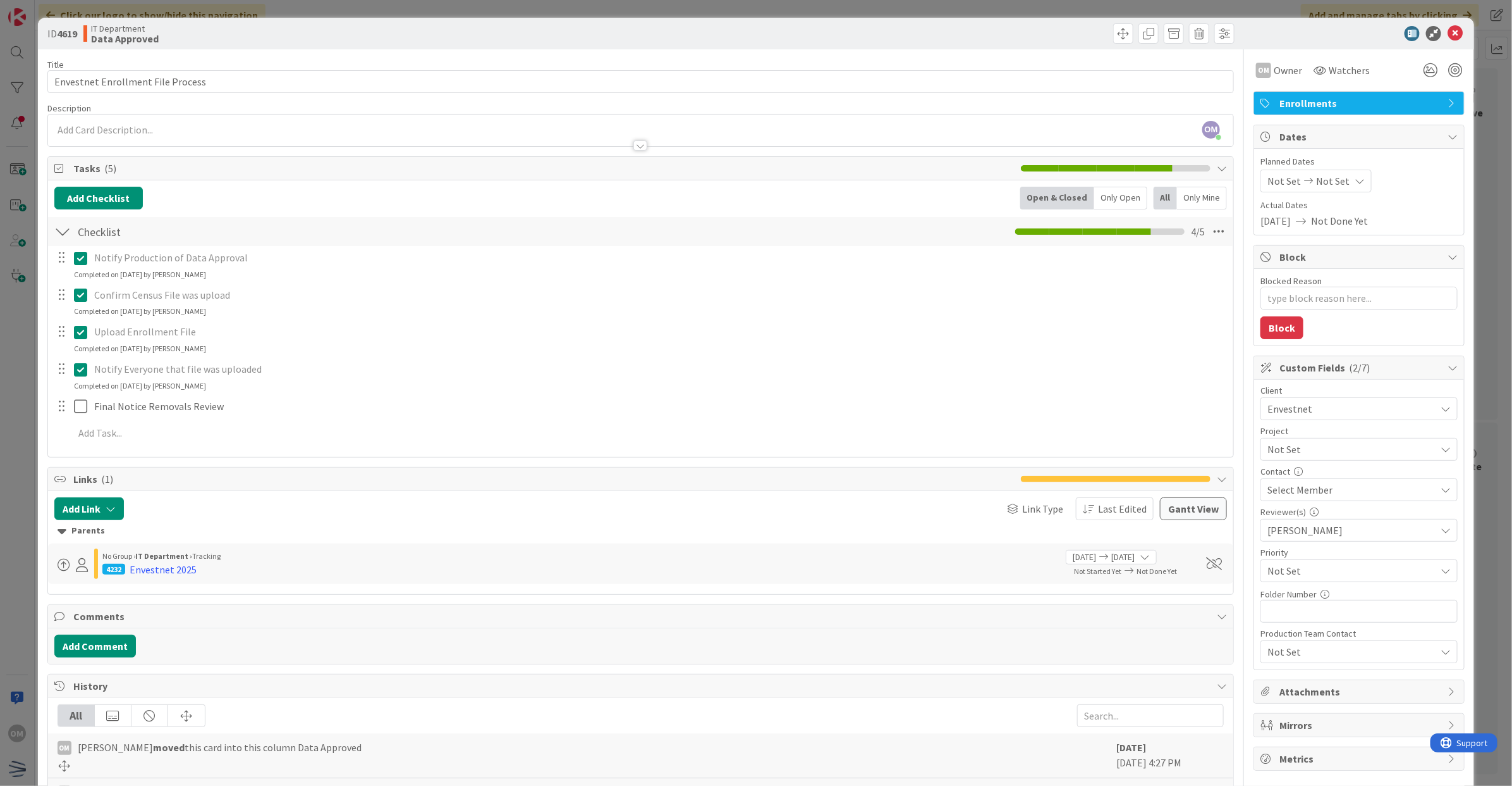
click at [1448, 36] on icon at bounding box center [1455, 33] width 15 height 15
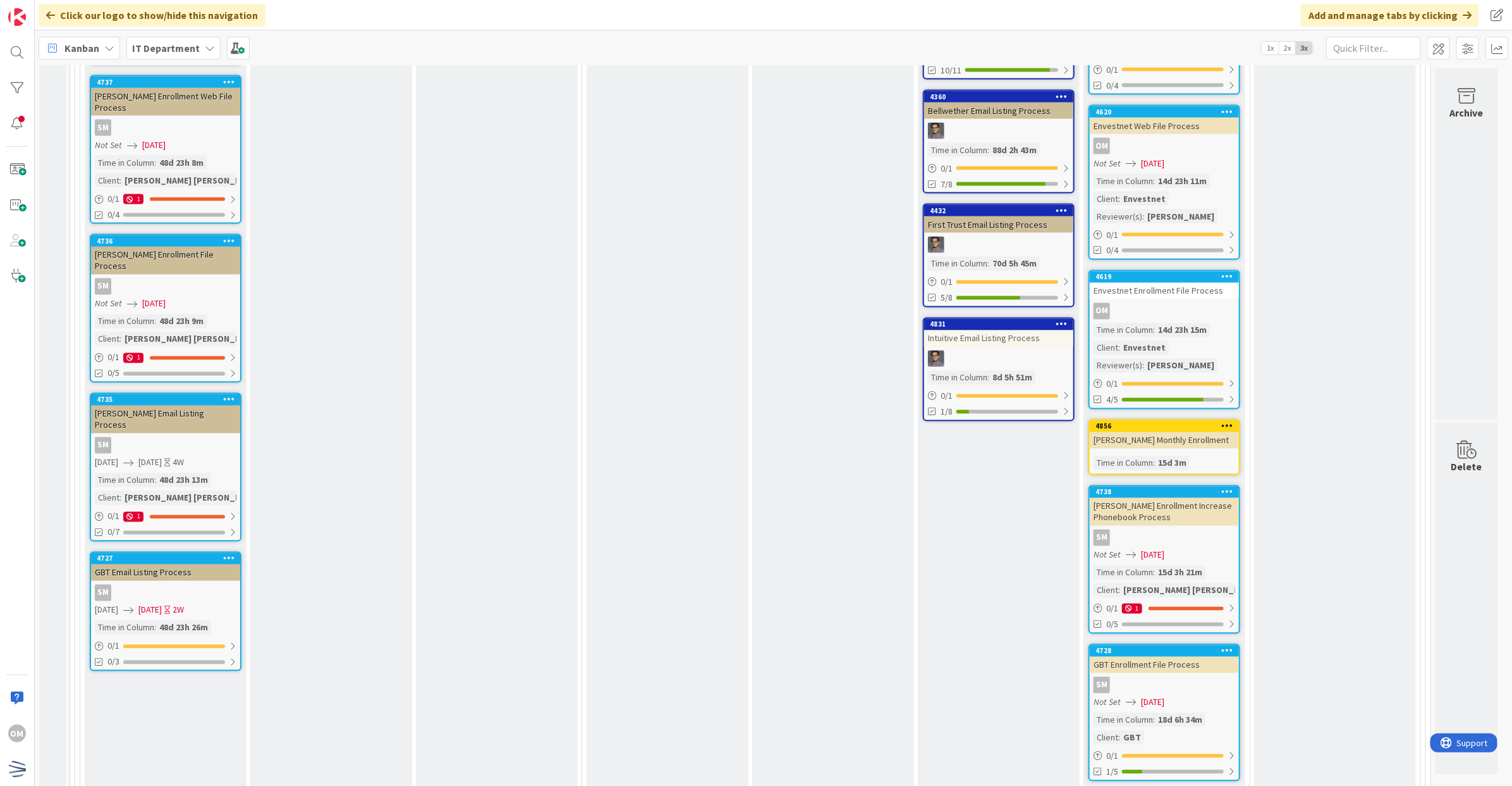
click at [1209, 303] on div "OM" at bounding box center [1164, 311] width 149 height 17
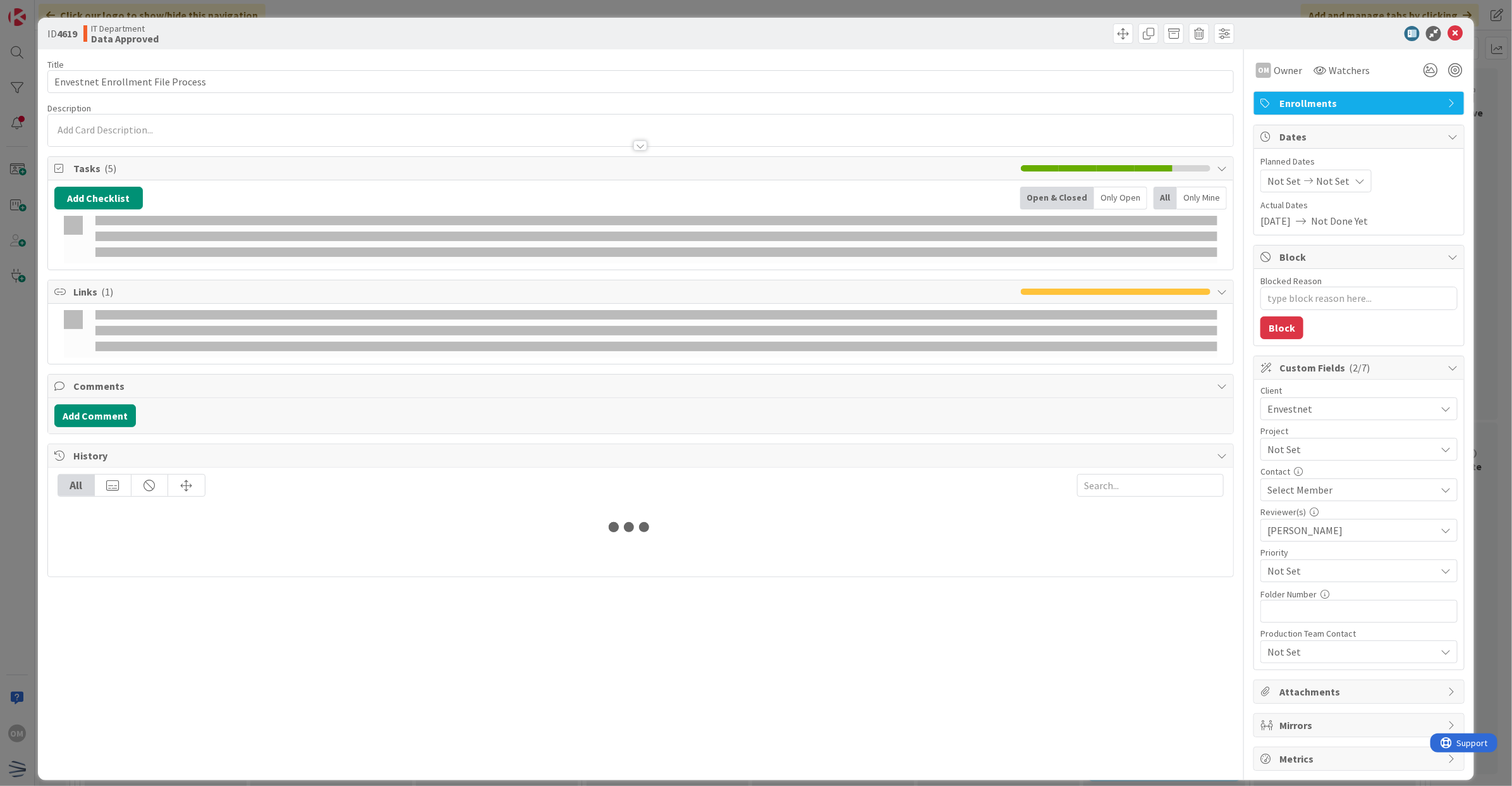
type textarea "x"
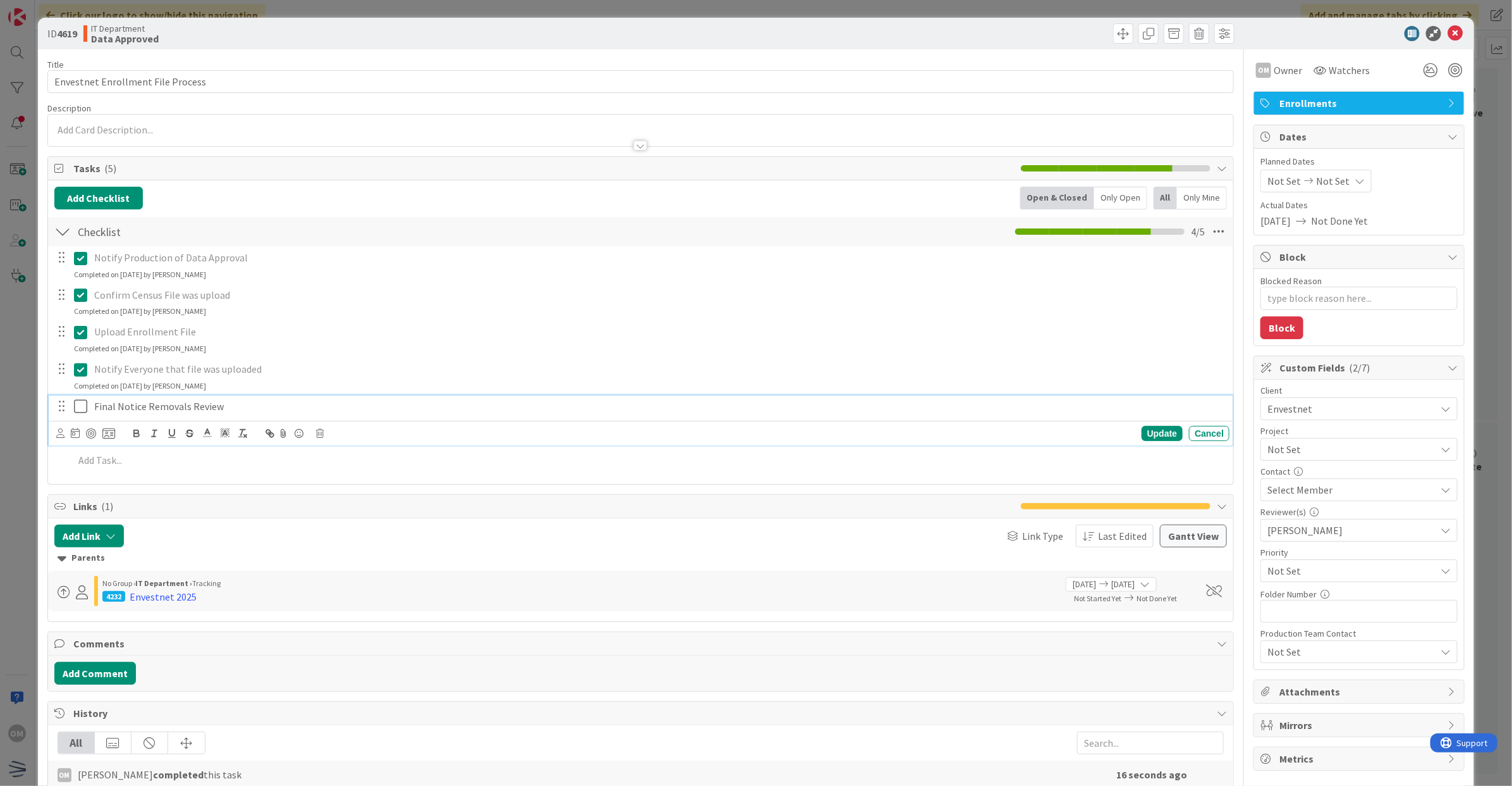
click at [124, 405] on p "Final Notice Removals Review" at bounding box center [660, 406] width 1131 height 15
click at [76, 438] on icon at bounding box center [75, 433] width 9 height 10
click at [127, 617] on td "25" at bounding box center [121, 610] width 24 height 24
type input "08/25/2025"
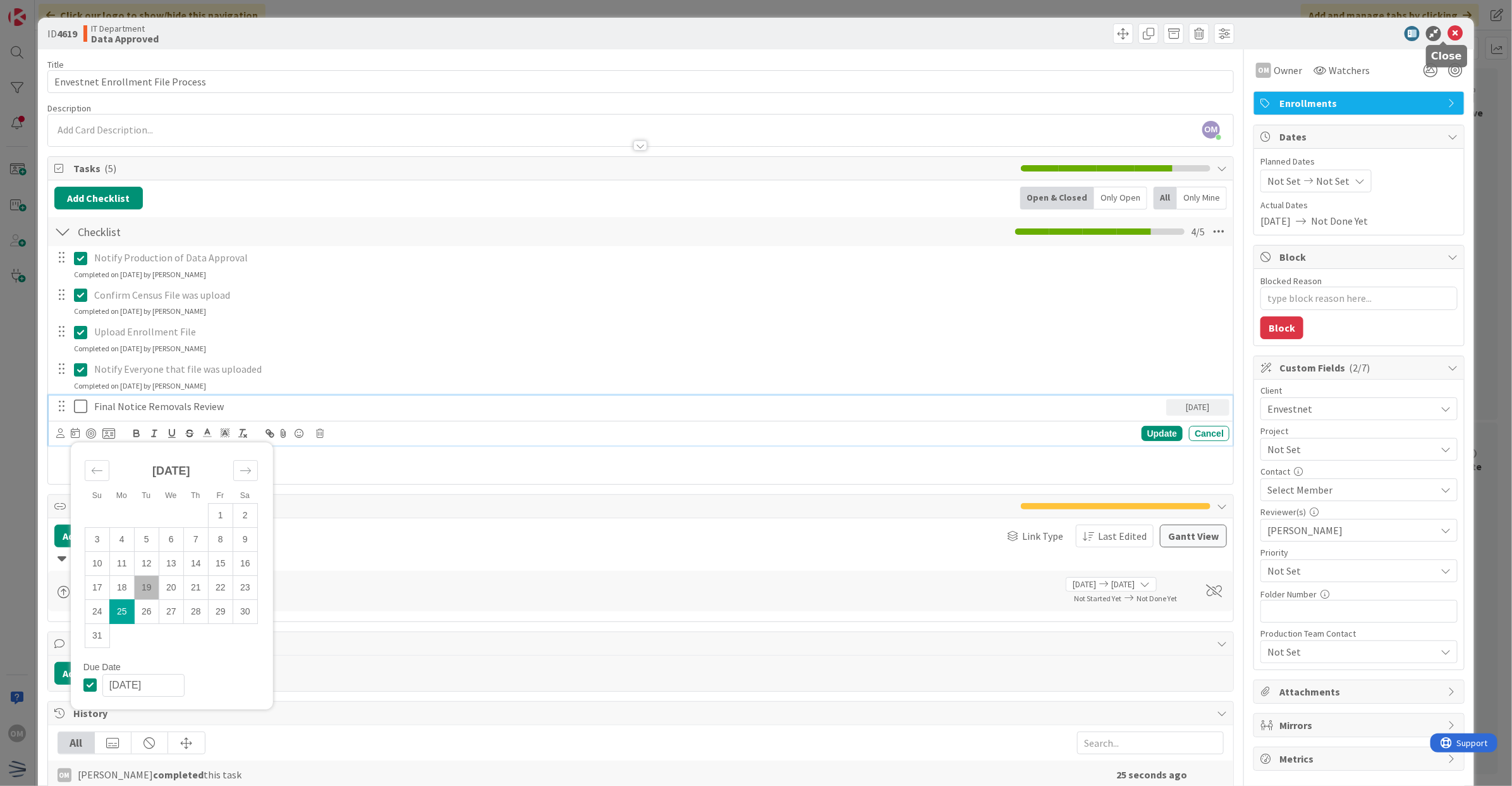
click at [1448, 36] on icon at bounding box center [1455, 33] width 15 height 15
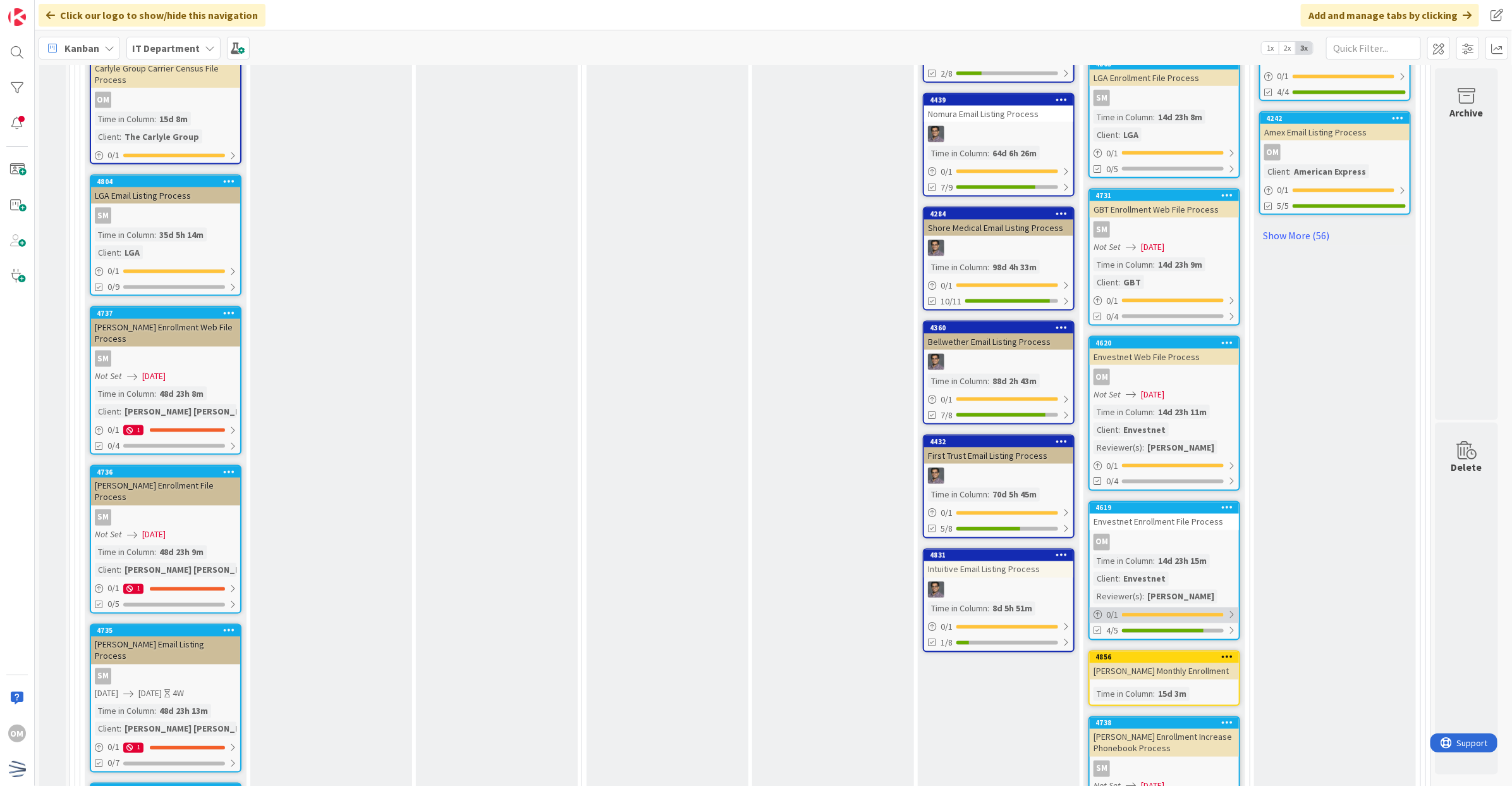
scroll to position [1092, 2]
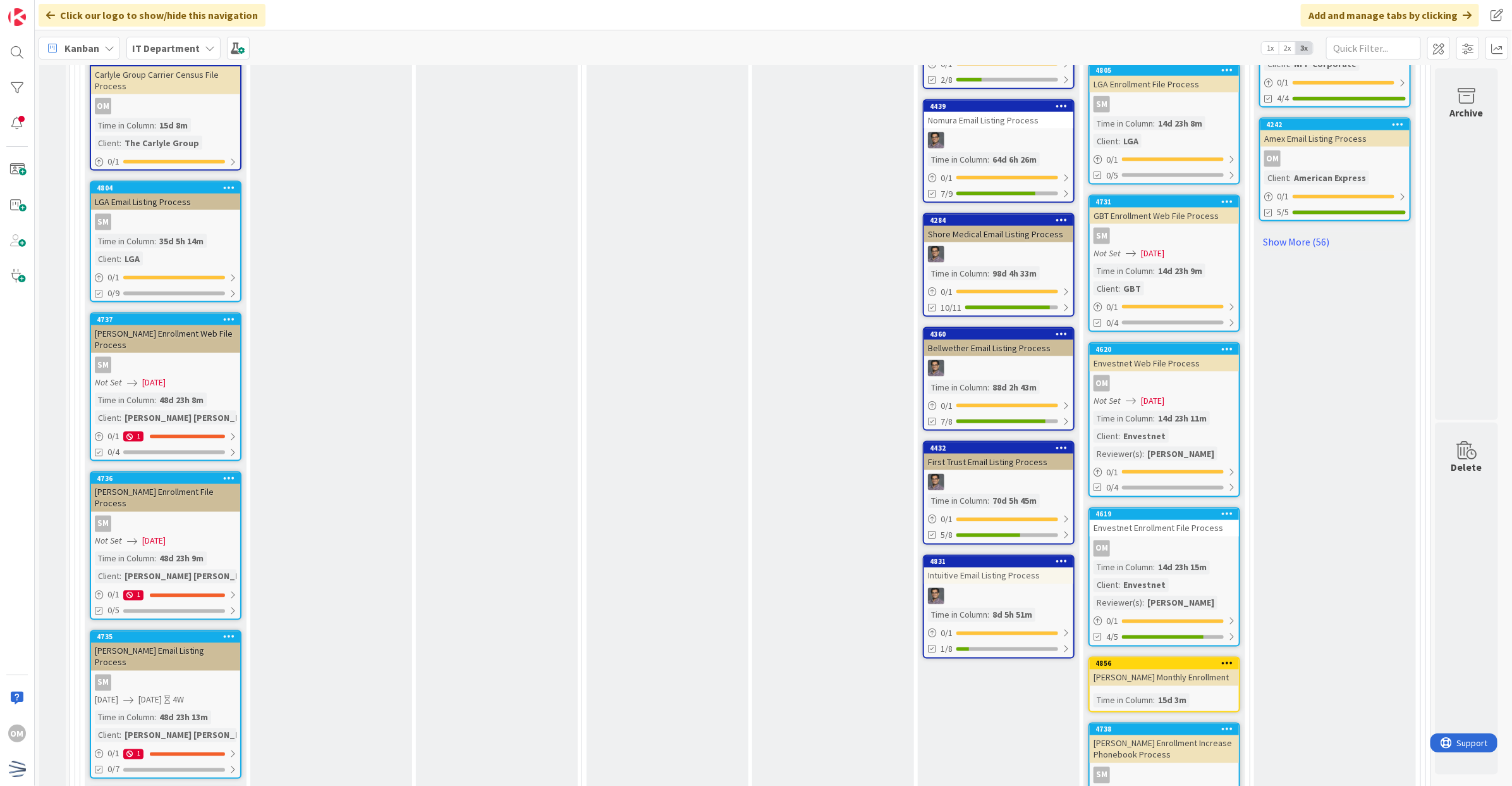
click at [1203, 401] on link "4620 Envestnet Web File Process OM Not Set 08/07/2025 Time in Column : 14d 23h …" at bounding box center [1165, 419] width 152 height 155
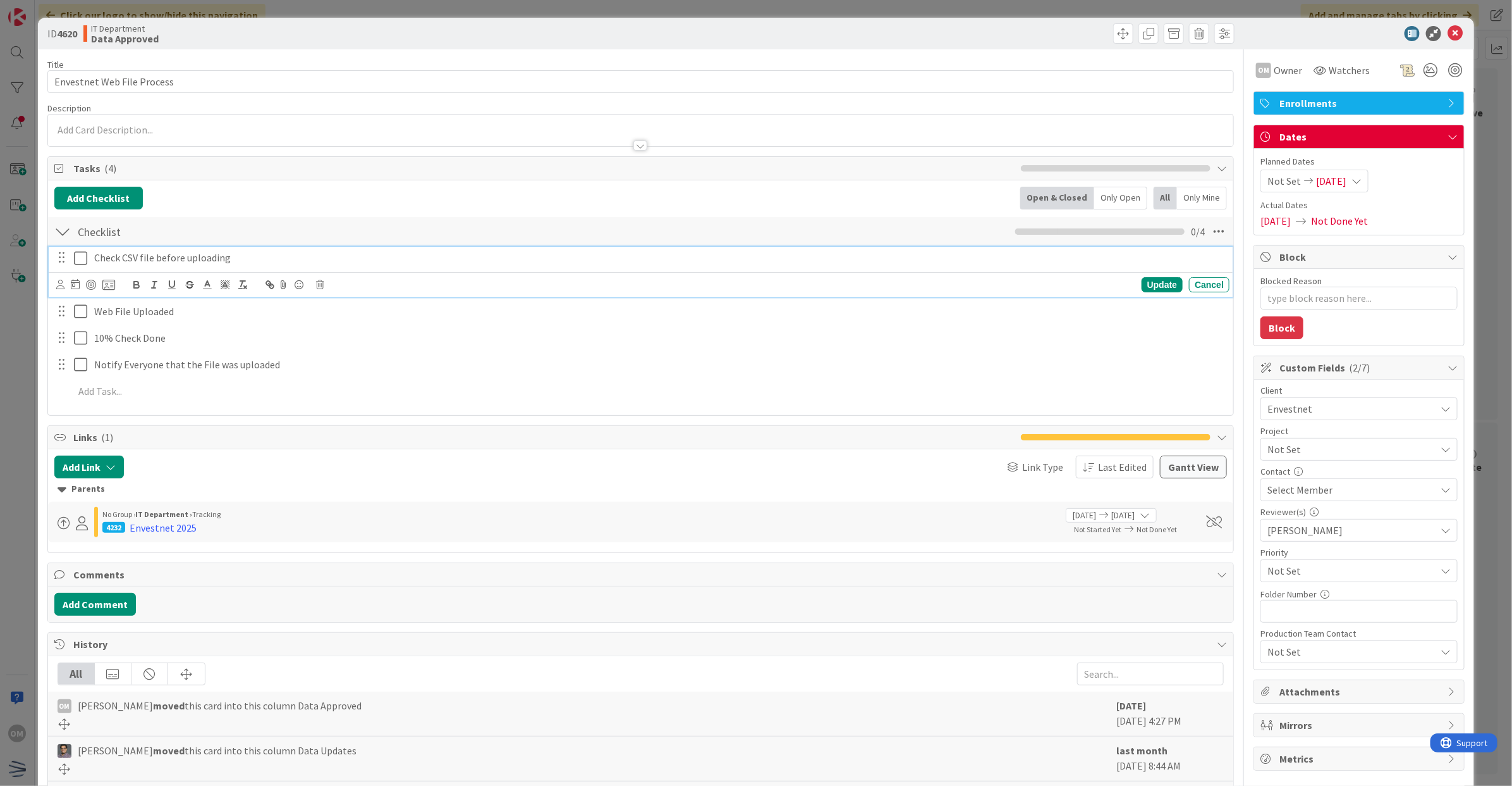
click at [81, 260] on icon at bounding box center [84, 257] width 19 height 15
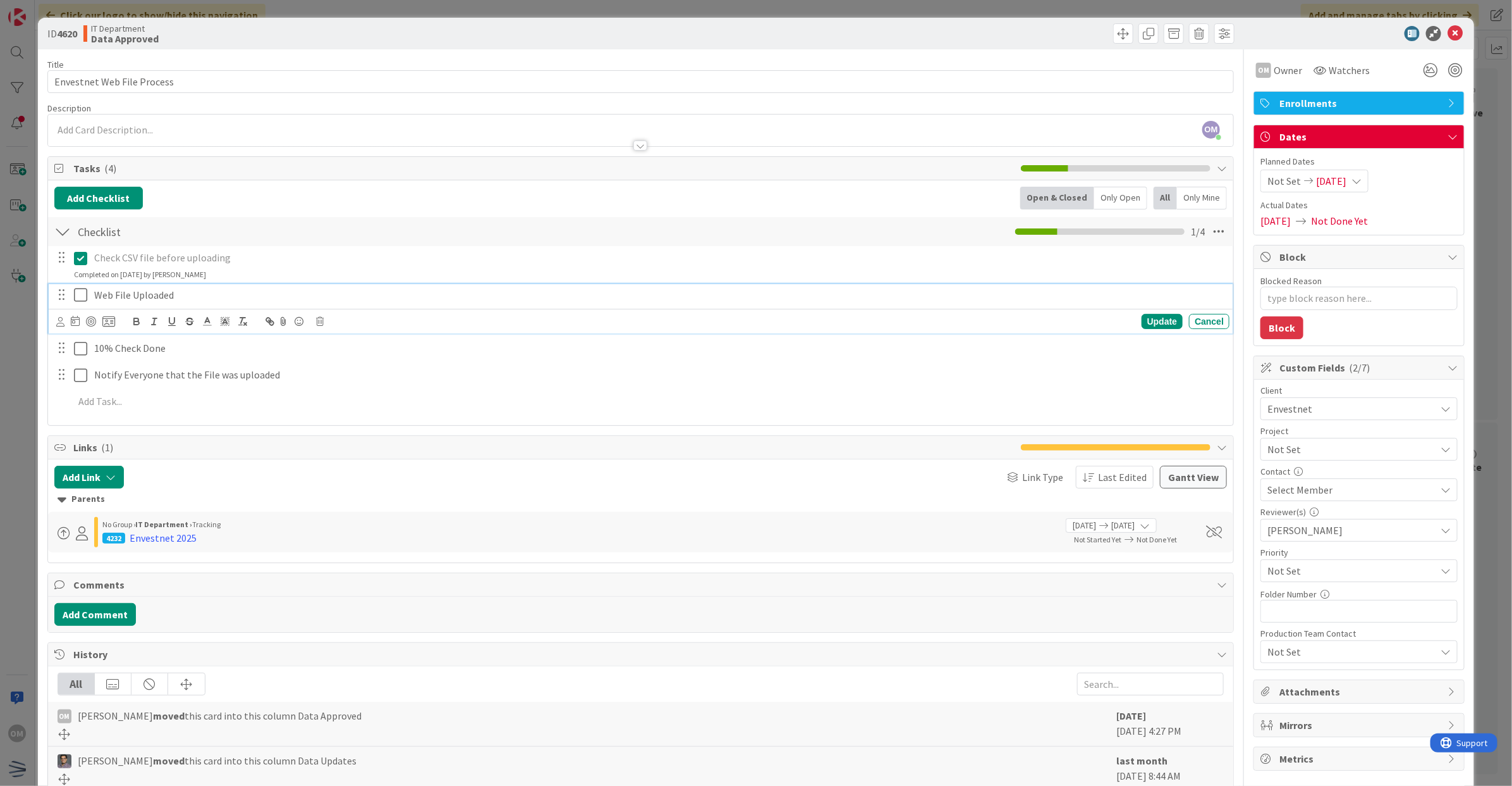
click at [76, 286] on button at bounding box center [81, 295] width 15 height 20
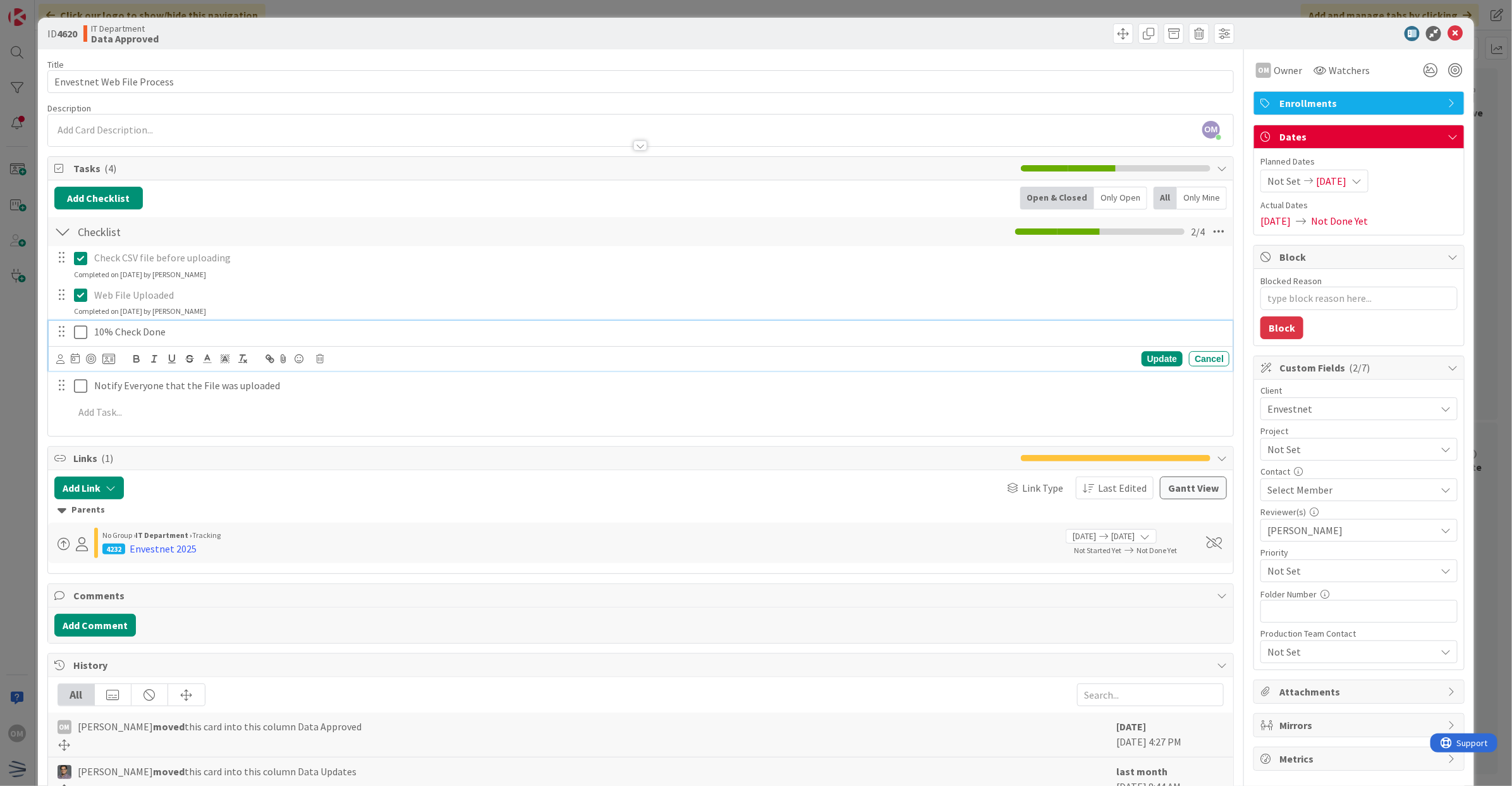
click at [74, 329] on icon at bounding box center [84, 331] width 19 height 15
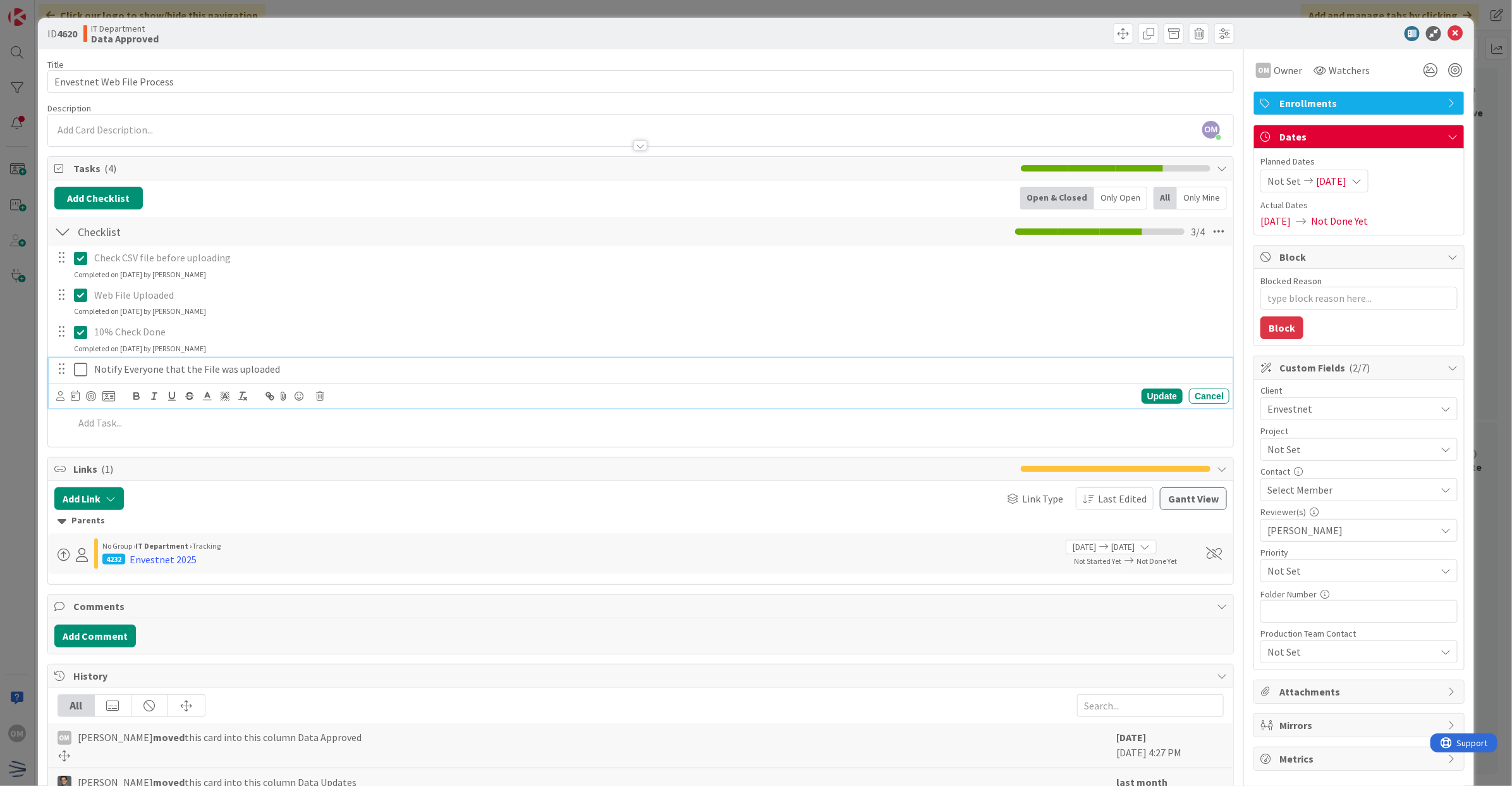
click at [80, 370] on icon at bounding box center [84, 369] width 19 height 15
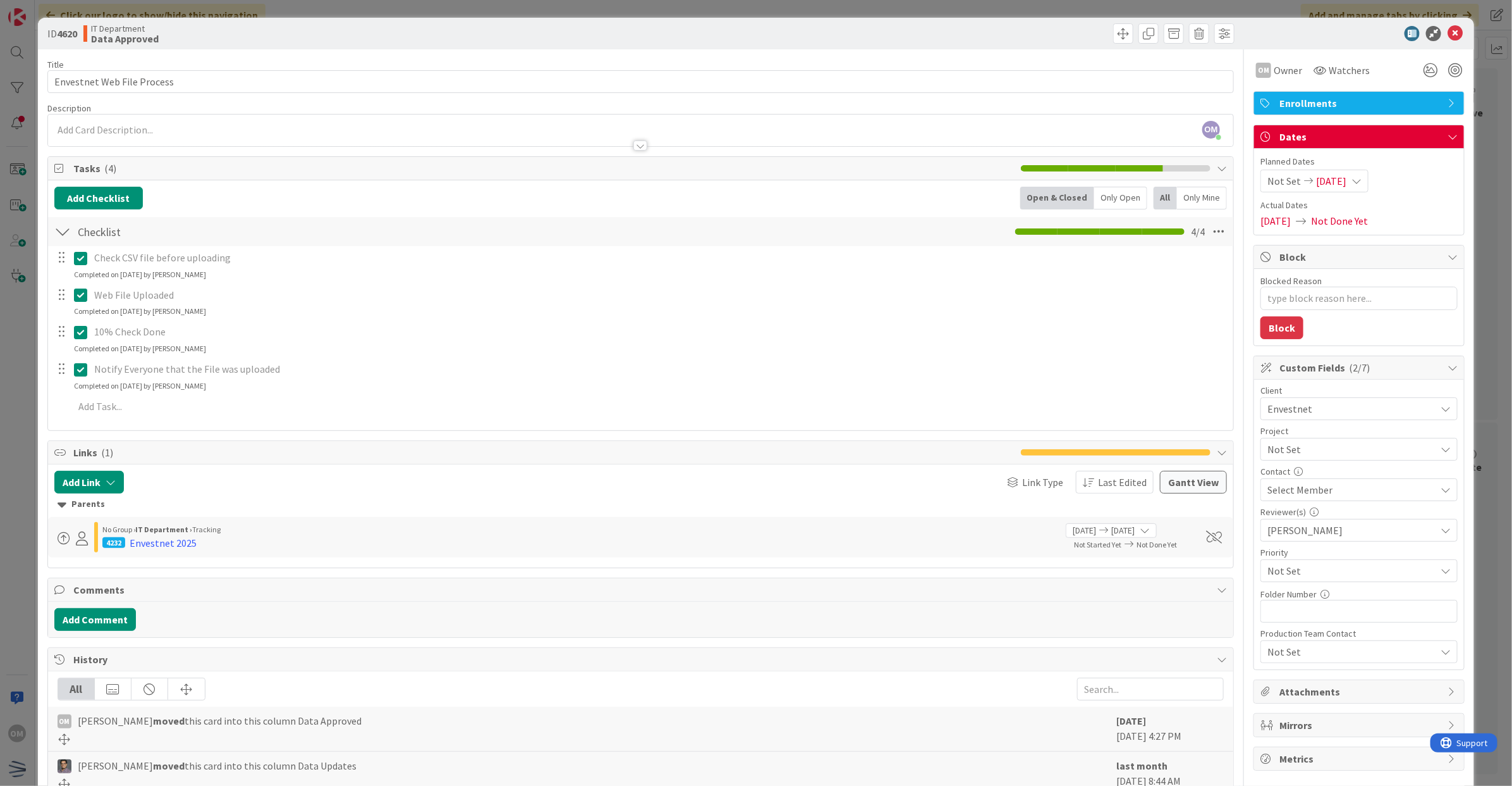
type textarea "x"
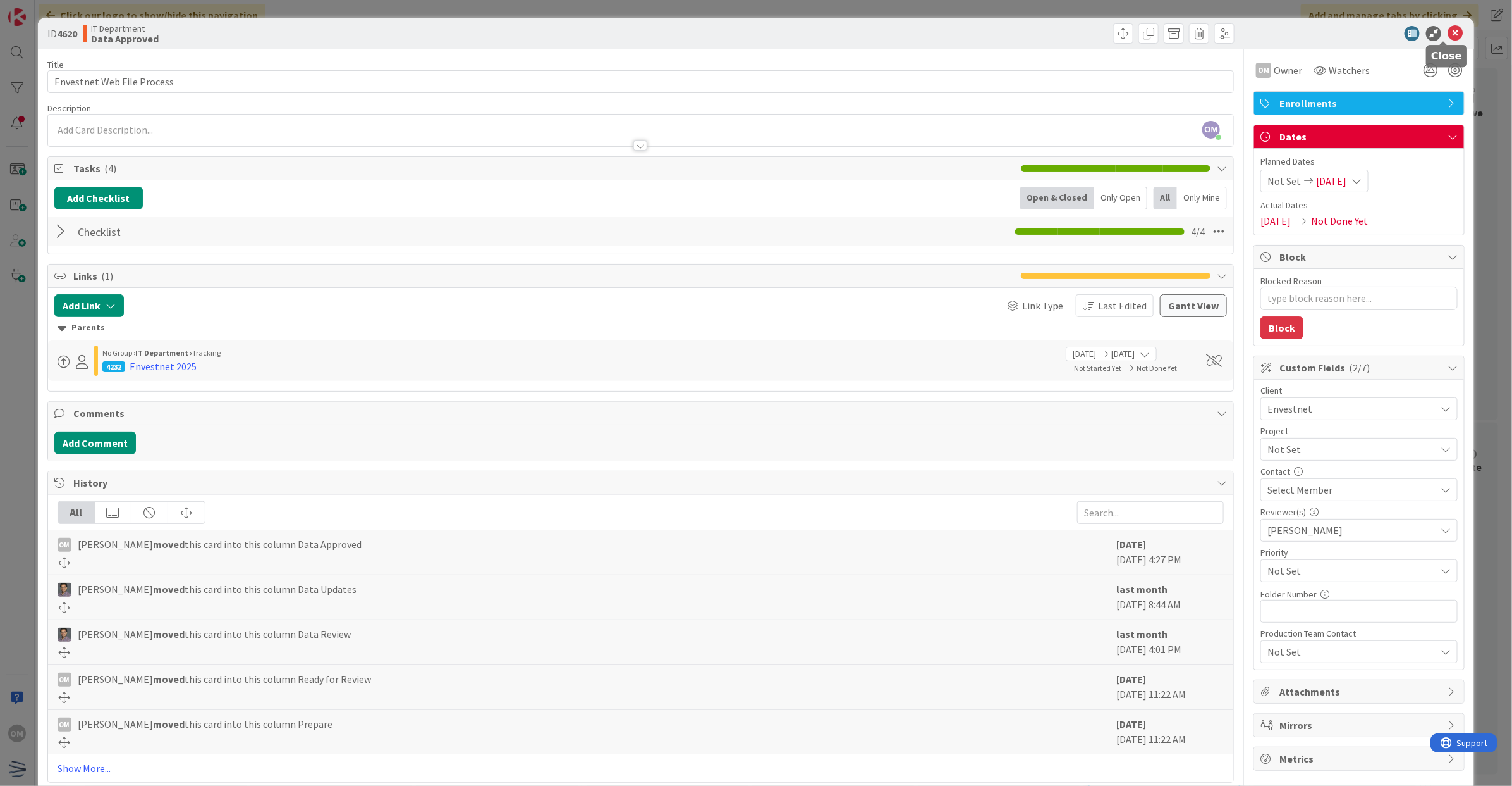
click at [1448, 26] on icon at bounding box center [1455, 33] width 15 height 15
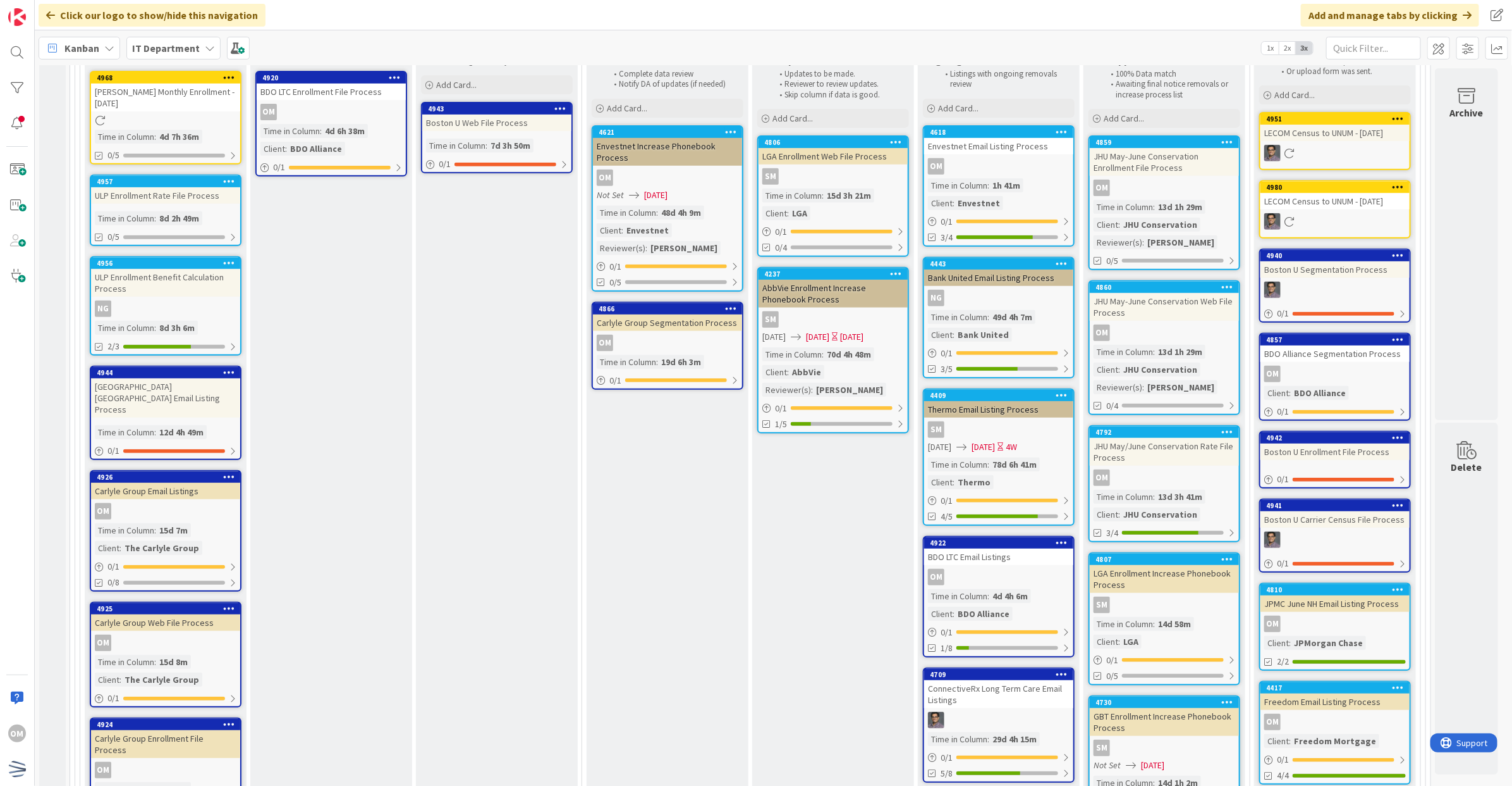
scroll to position [223, 2]
